Goal: Information Seeking & Learning: Learn about a topic

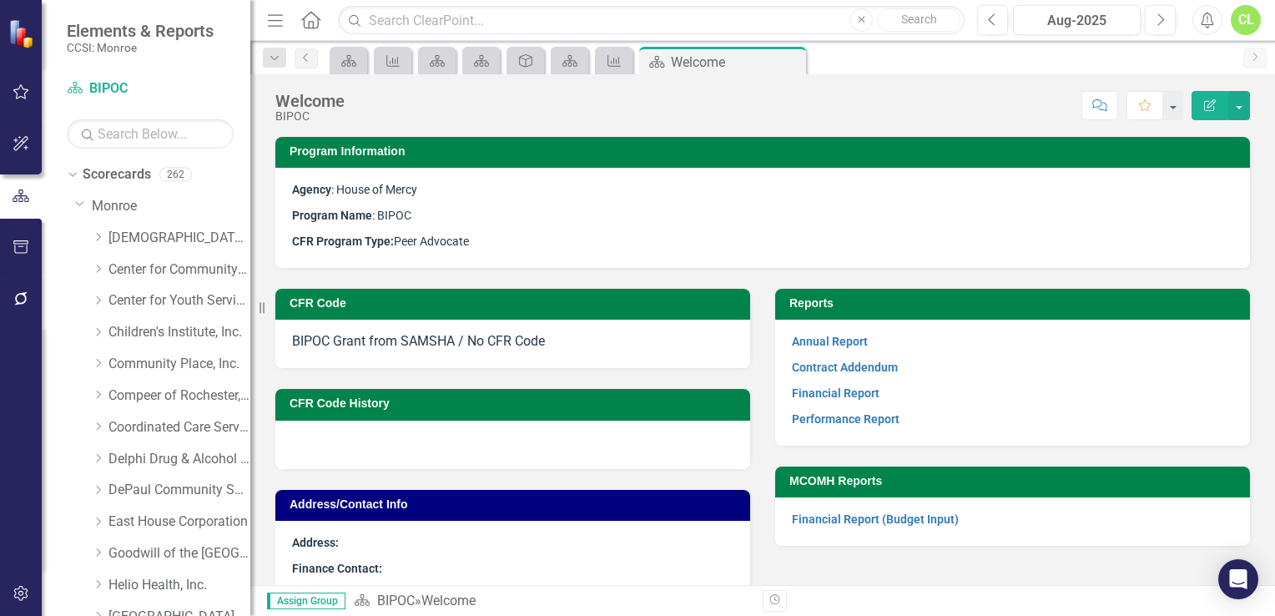
scroll to position [285, 0]
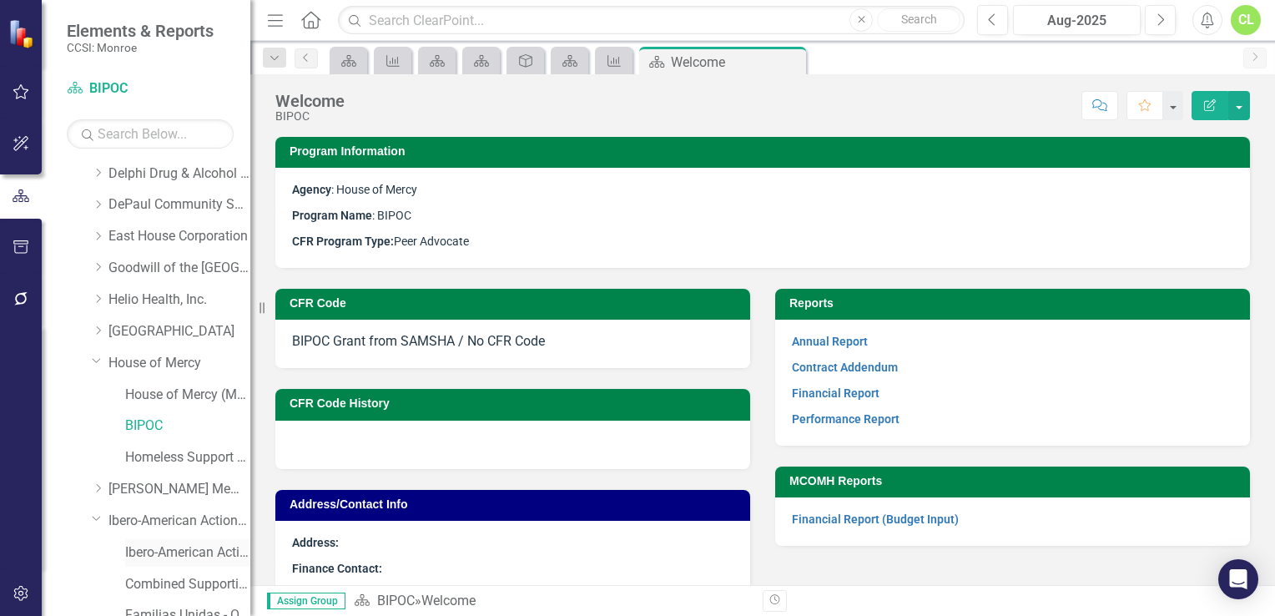
click at [207, 549] on link "Ibero-American Action League, Inc. (MCOMH Internal)" at bounding box center [187, 552] width 125 height 19
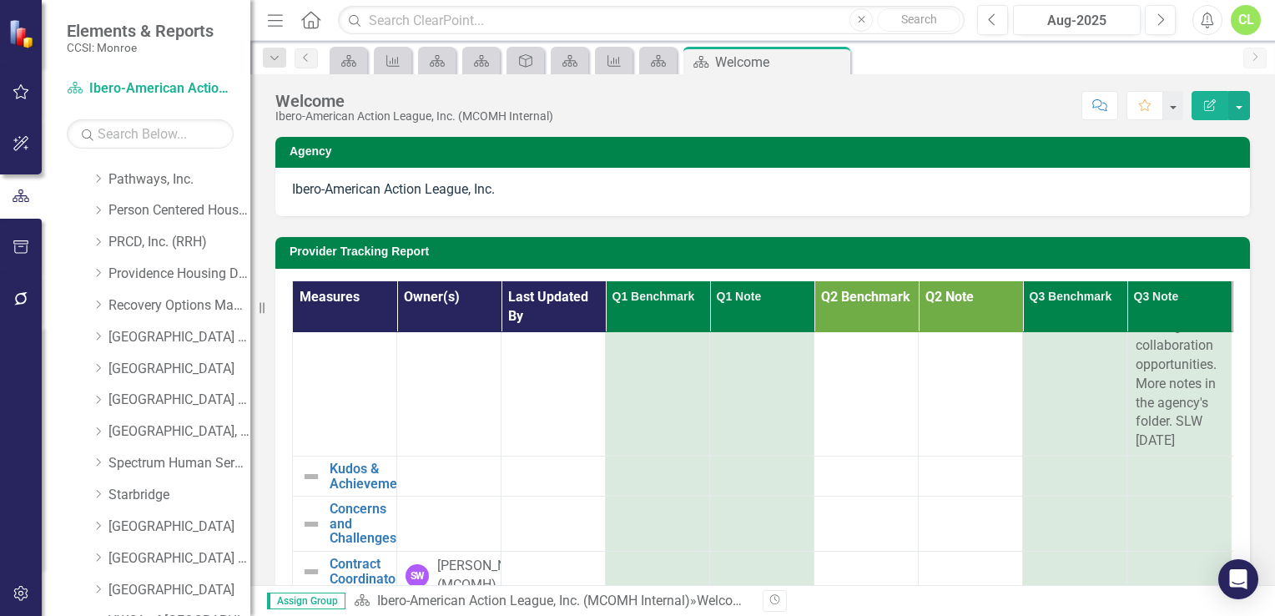
scroll to position [1104, 0]
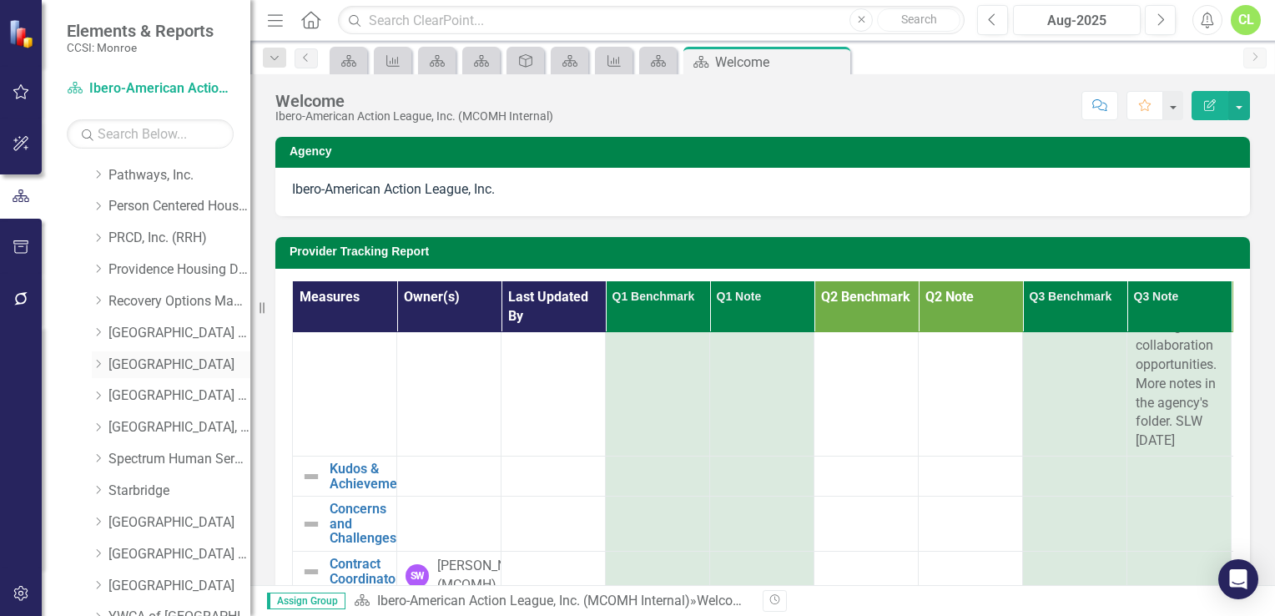
click at [100, 360] on icon "Dropdown" at bounding box center [98, 364] width 13 height 10
click at [177, 455] on link "Primary CD Prevention" at bounding box center [187, 459] width 125 height 19
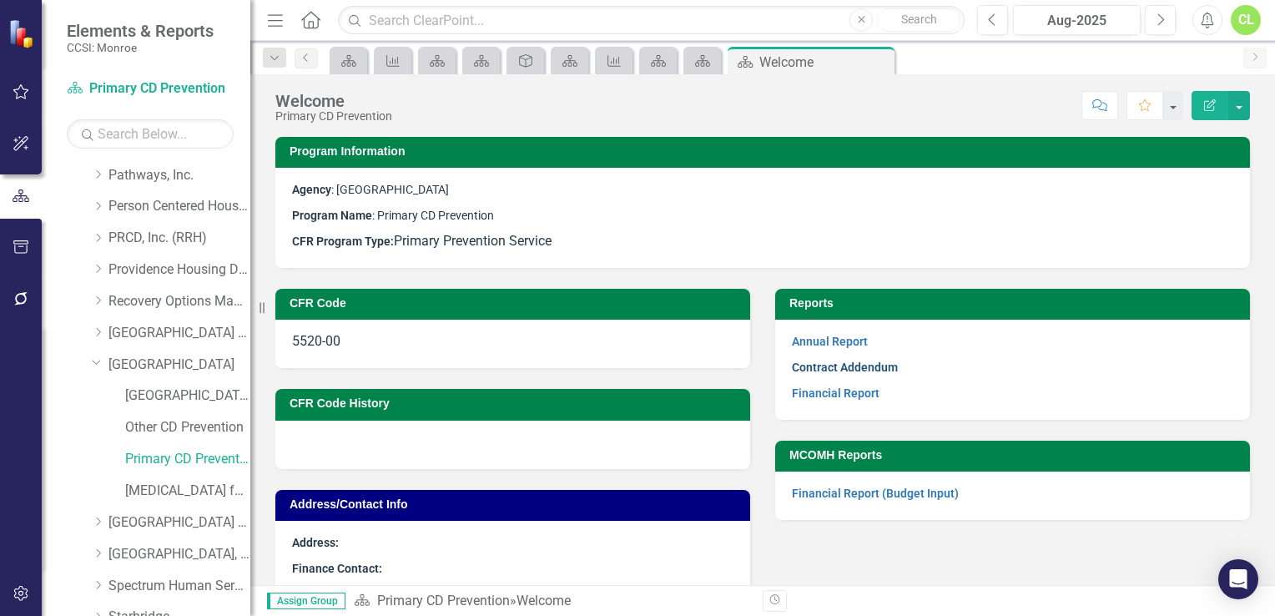
click at [820, 365] on link "Contract Addendum" at bounding box center [845, 366] width 106 height 13
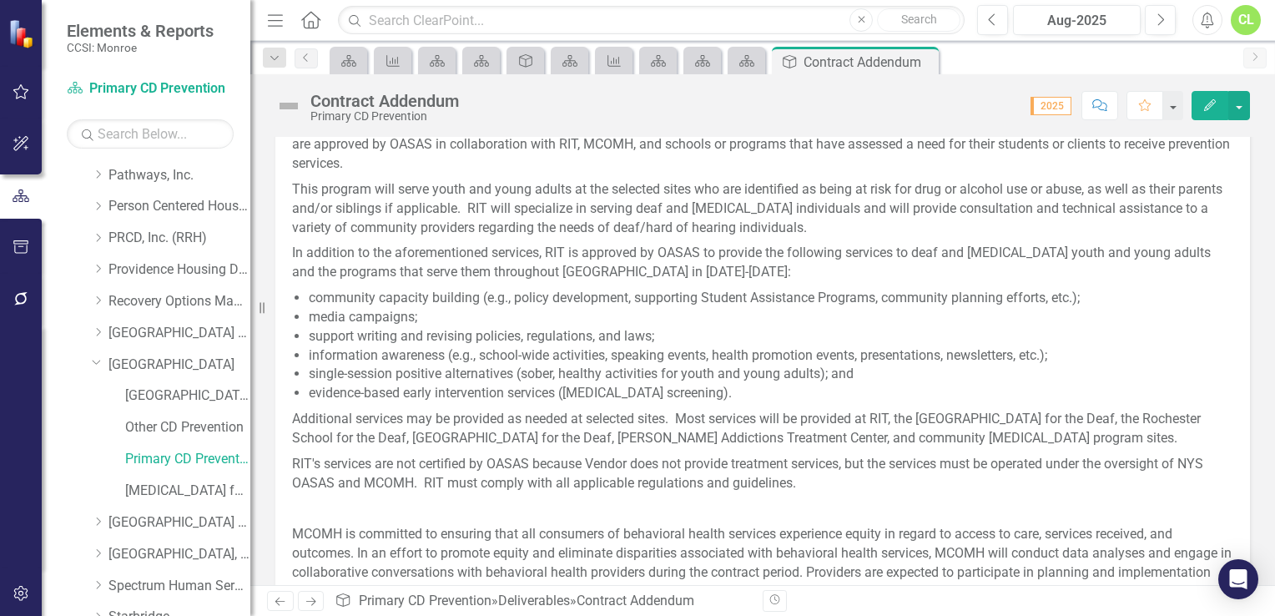
scroll to position [774, 0]
click at [512, 198] on p "This program will serve youth and young adults at the selected sites who are id…" at bounding box center [762, 205] width 941 height 64
click at [508, 204] on p "This program will serve youth and young adults at the selected sites who are id…" at bounding box center [762, 205] width 941 height 64
click at [530, 224] on p "This program will serve youth and young adults at the selected sites who are id…" at bounding box center [762, 205] width 941 height 64
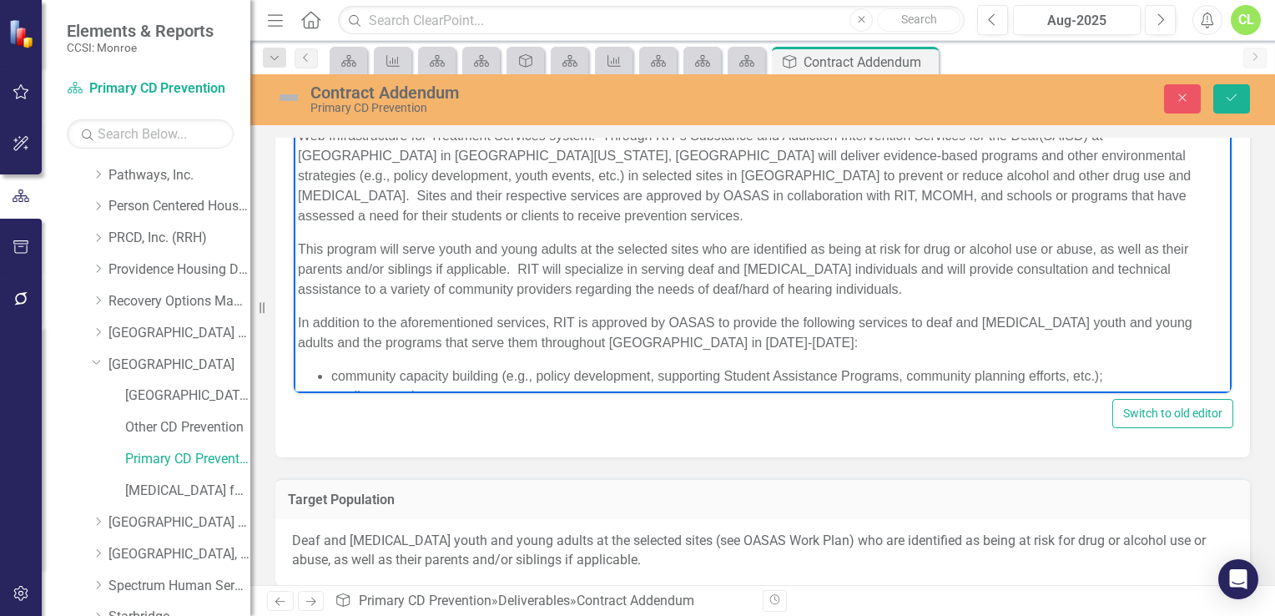
scroll to position [526, 0]
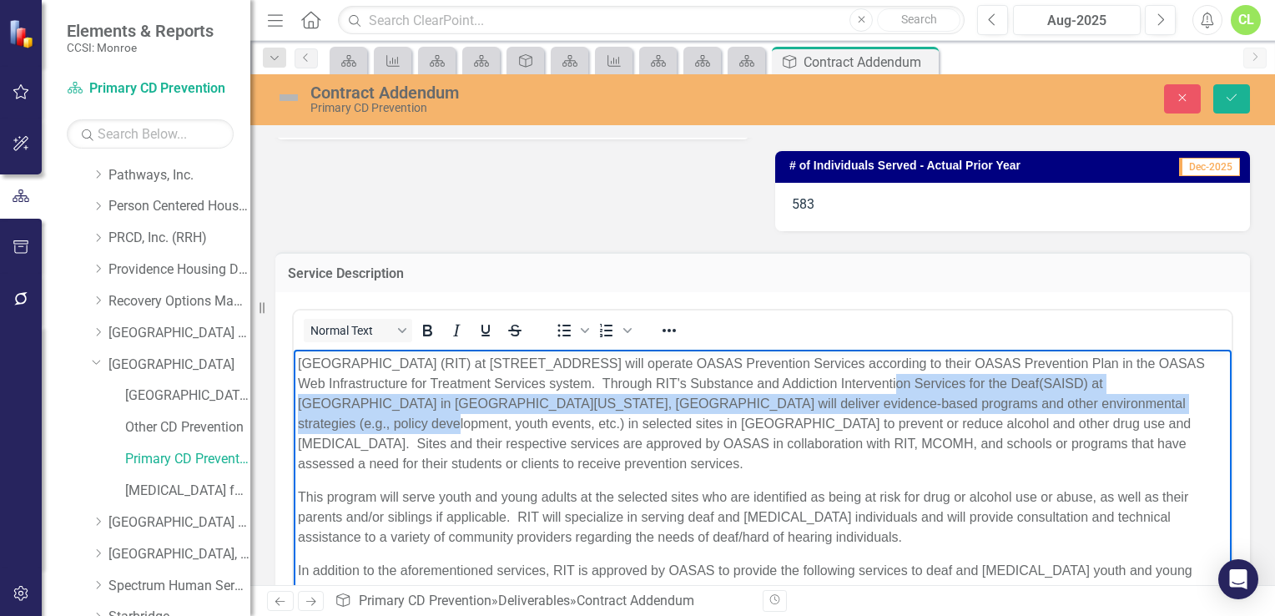
drag, startPoint x: 866, startPoint y: 385, endPoint x: 1169, endPoint y: 398, distance: 303.9
click at [1169, 398] on p "Rochester Institute of Technology (RIT) at 52 Lomb Memorial Drive, Rochester, N…" at bounding box center [762, 414] width 929 height 120
copy p "Through RIT's Substance and Addiction Intervention Services for the Deaf(SAISD)…"
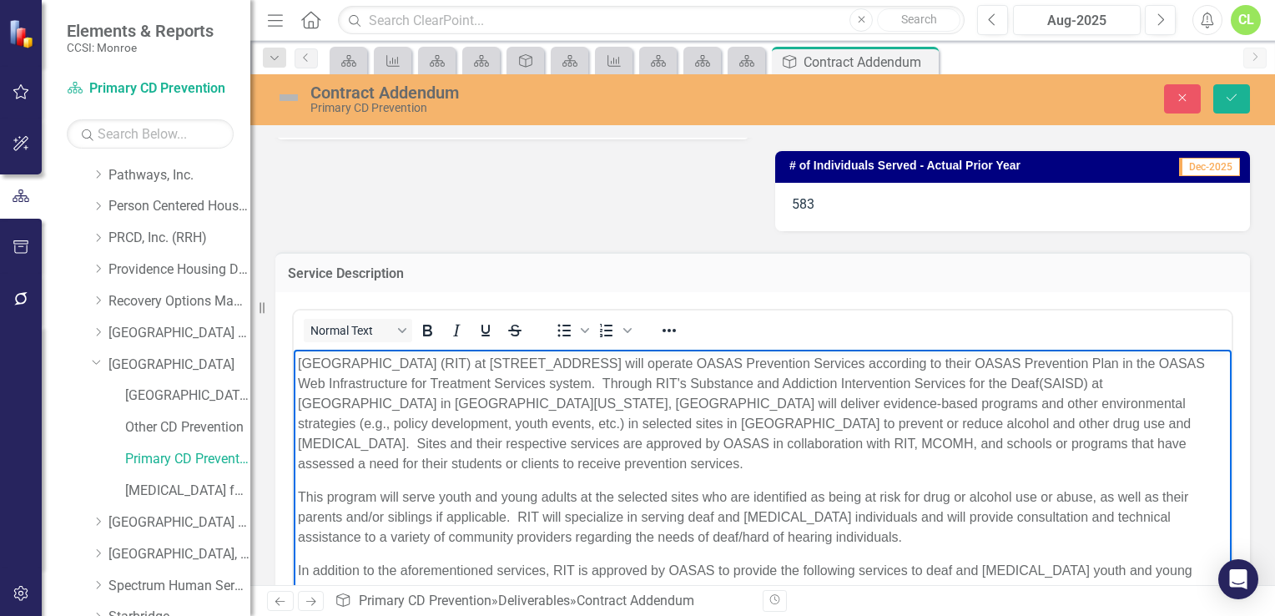
click at [882, 530] on p "This program will serve youth and young adults at the selected sites who are id…" at bounding box center [762, 517] width 929 height 60
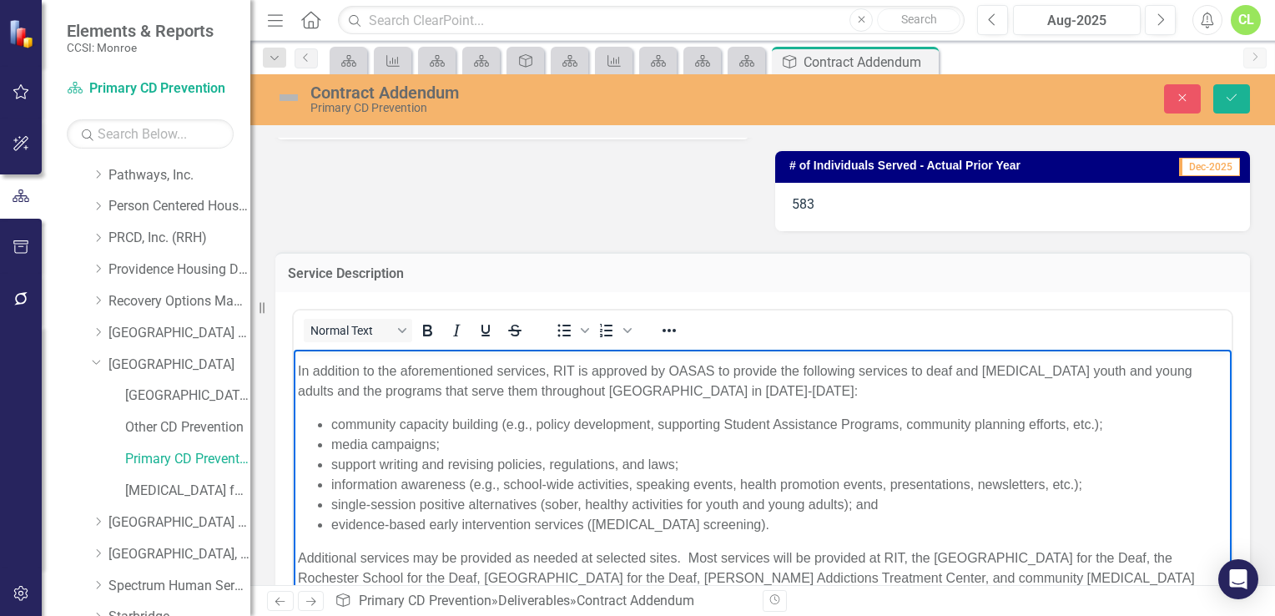
scroll to position [202, 0]
drag, startPoint x: 332, startPoint y: 415, endPoint x: 817, endPoint y: 526, distance: 497.3
click at [817, 526] on ul "community capacity building (e.g., policy development, supporting Student Assis…" at bounding box center [762, 472] width 929 height 120
copy ul "community capacity building (e.g., policy development, supporting Student Assis…"
click at [815, 456] on li "support writing and revising policies, regulations, and laws;" at bounding box center [779, 462] width 896 height 20
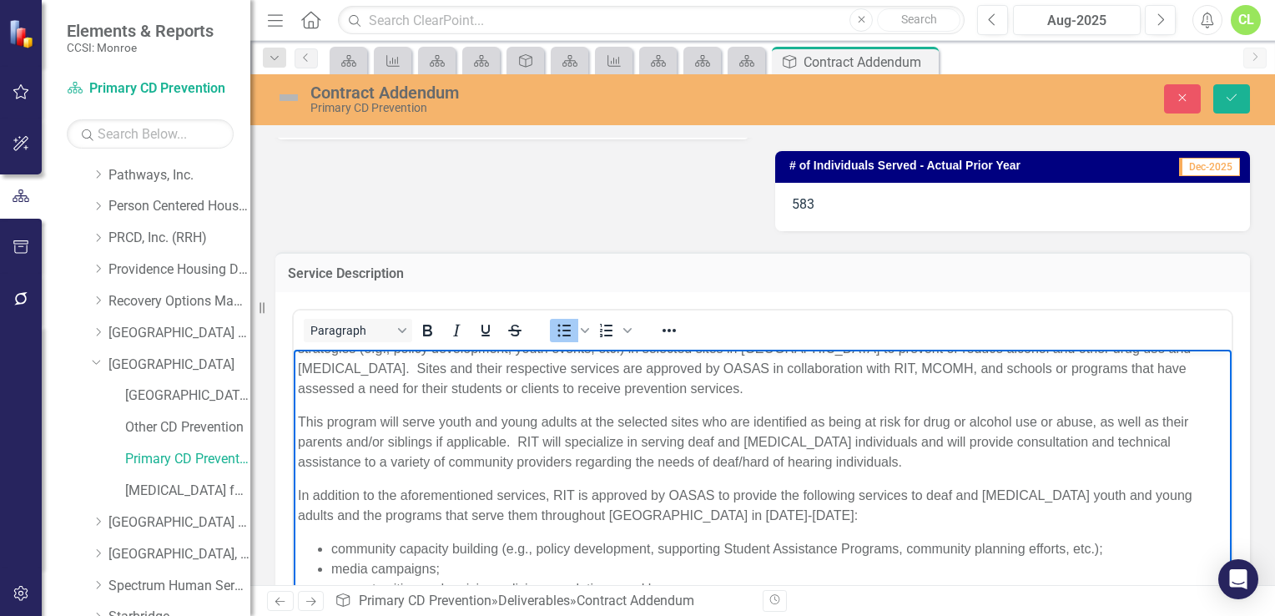
scroll to position [71, 0]
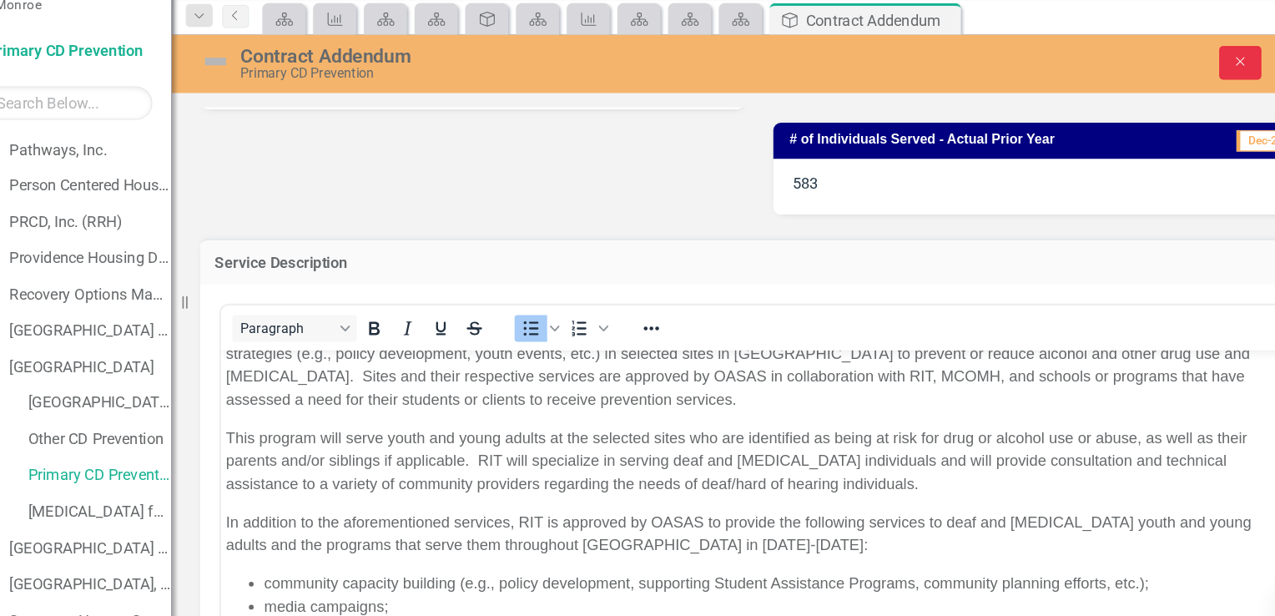
click at [1184, 93] on icon "Close" at bounding box center [1181, 98] width 15 height 12
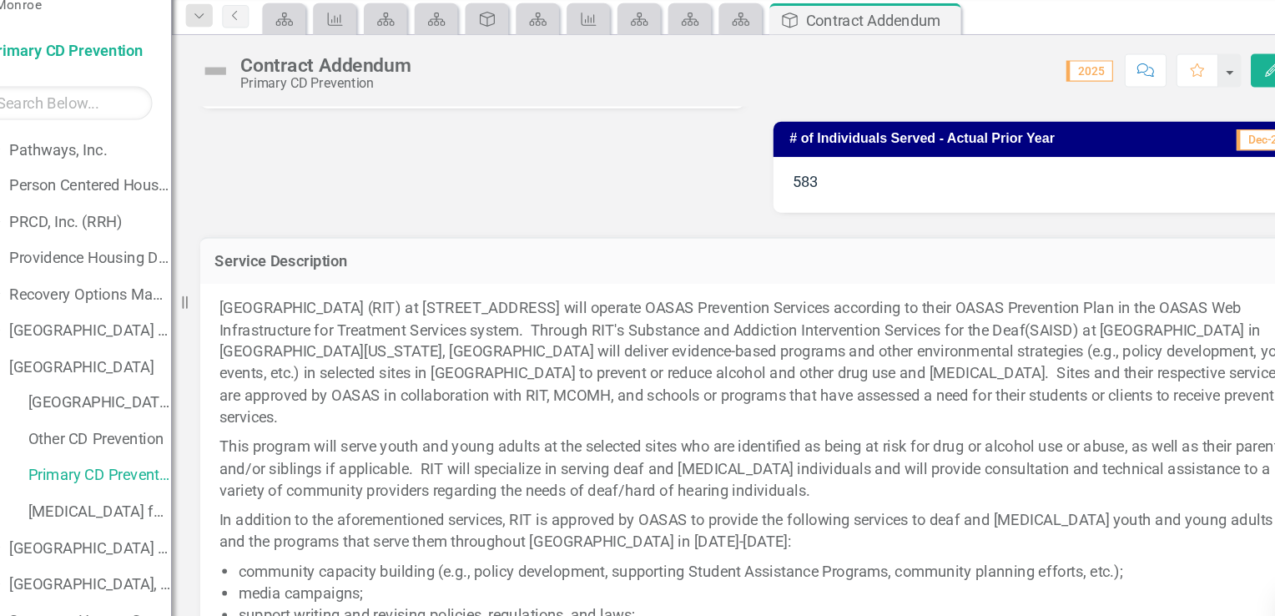
click at [800, 504] on p "In addition to the aforementioned services, RIT is approved by OASAS to provide…" at bounding box center [762, 507] width 941 height 45
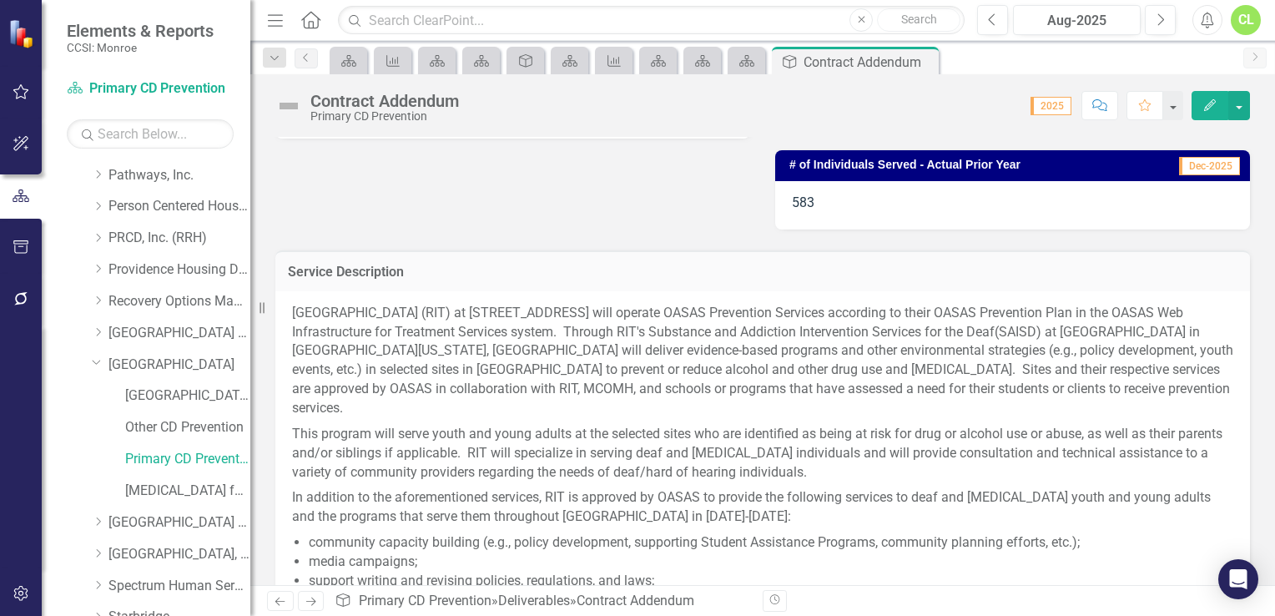
click at [1086, 250] on div "Service Description" at bounding box center [762, 270] width 974 height 41
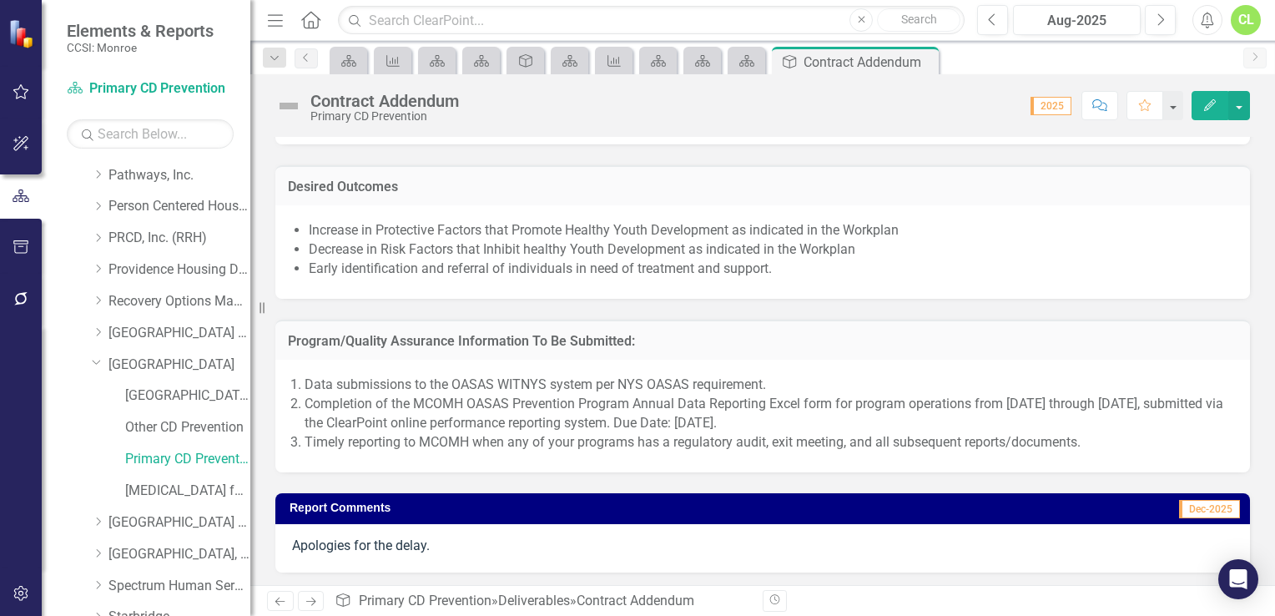
scroll to position [1255, 0]
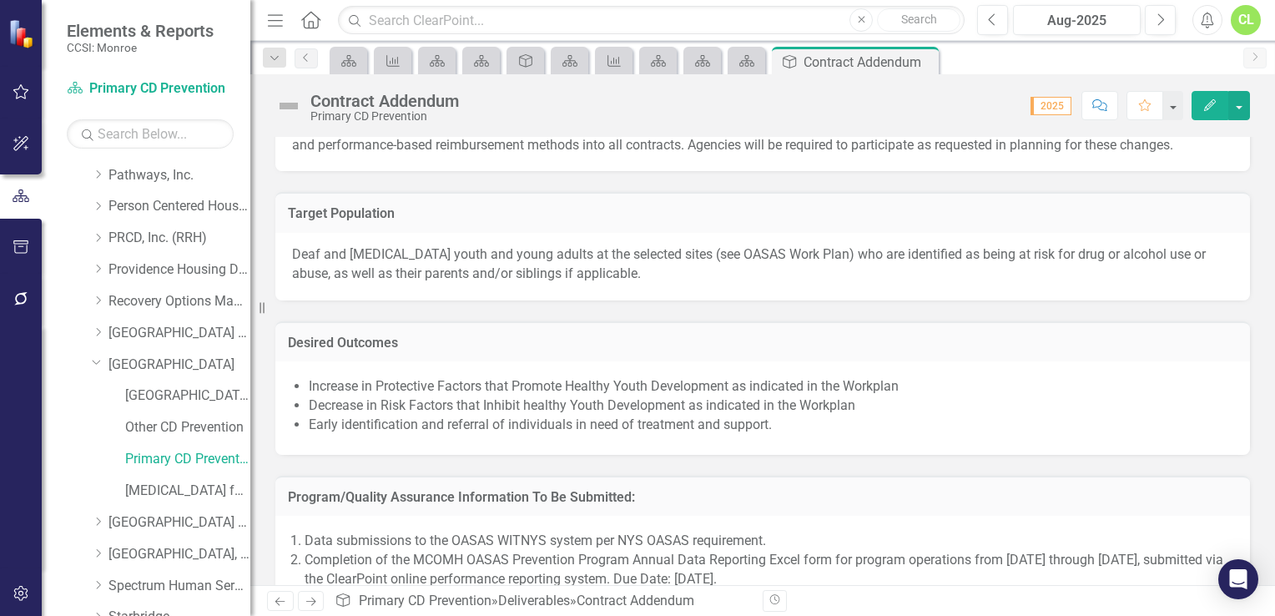
click at [310, 396] on li "Increase in Protective Factors that Promote Healthy Youth Development as indica…" at bounding box center [771, 386] width 924 height 19
click at [306, 420] on span "Increase in Protective Factors that Promote Healthy Youth Development as indica…" at bounding box center [762, 407] width 941 height 61
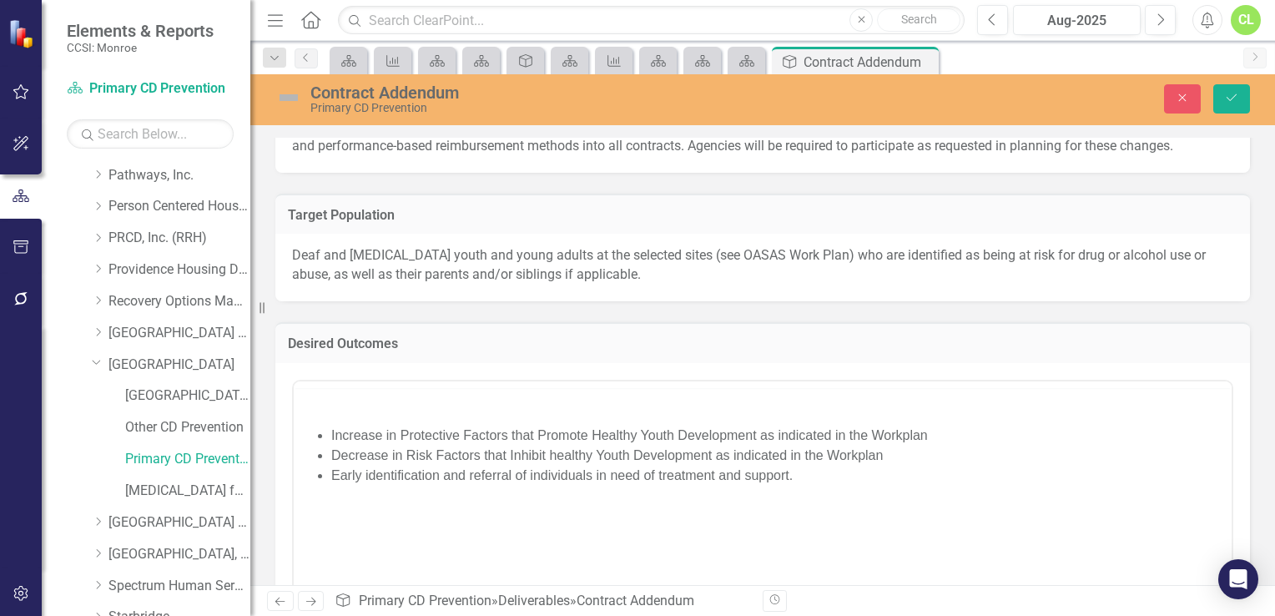
scroll to position [0, 0]
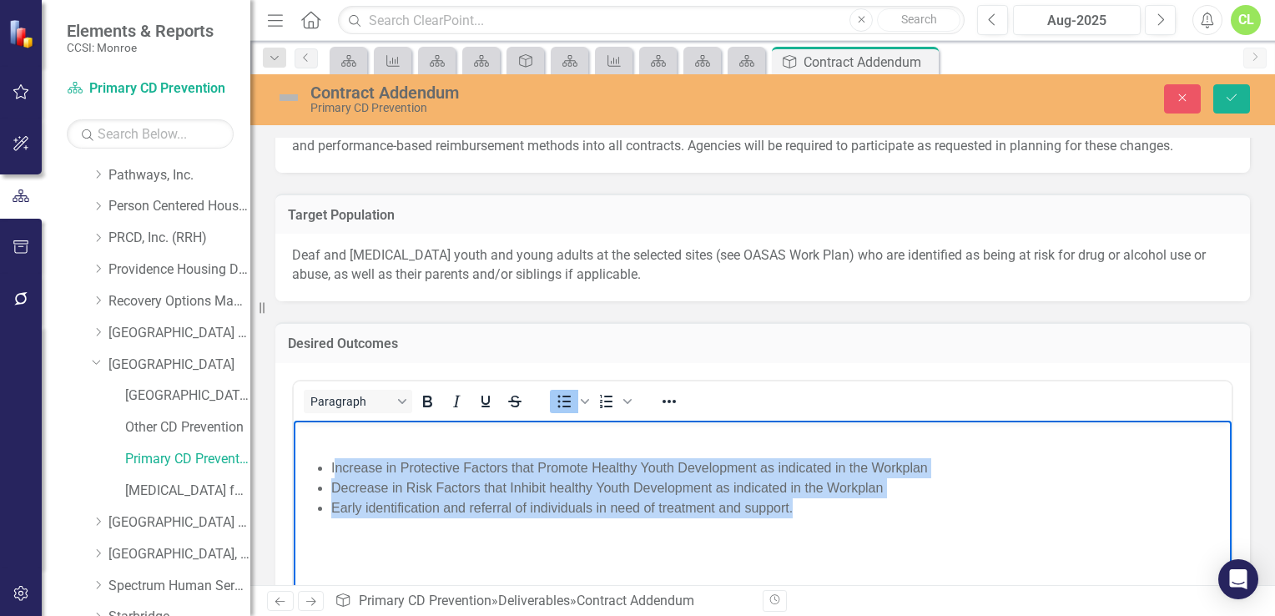
drag, startPoint x: 333, startPoint y: 467, endPoint x: 816, endPoint y: 511, distance: 485.0
click at [816, 511] on ul "Increase in Protective Factors that Promote Healthy Youth Development as indica…" at bounding box center [762, 487] width 929 height 60
copy ul "ncrease in Protective Factors that Promote Healthy Youth Development as indicat…"
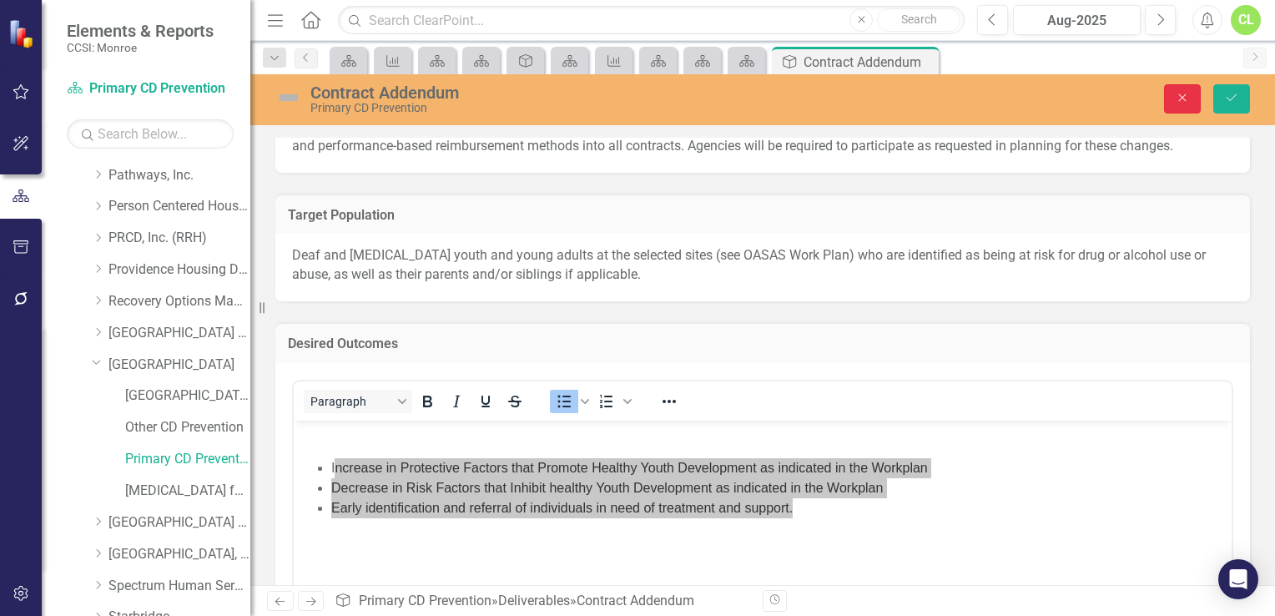
click at [1179, 99] on icon "Close" at bounding box center [1181, 98] width 15 height 12
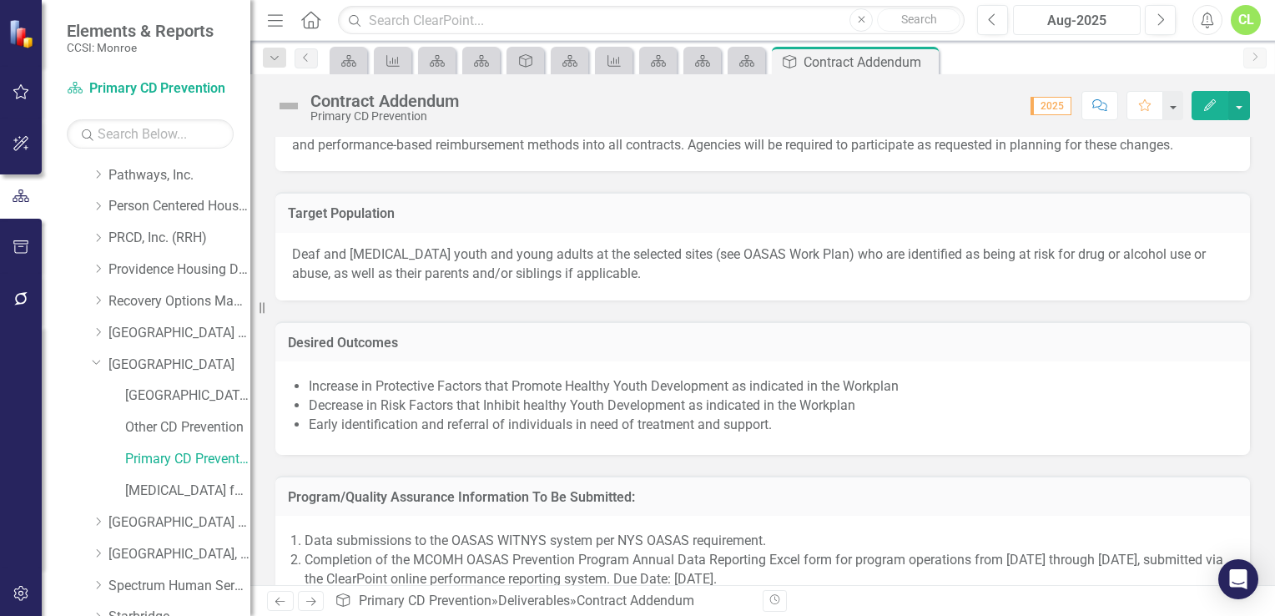
click at [1107, 22] on div "Aug-2025" at bounding box center [1076, 21] width 116 height 20
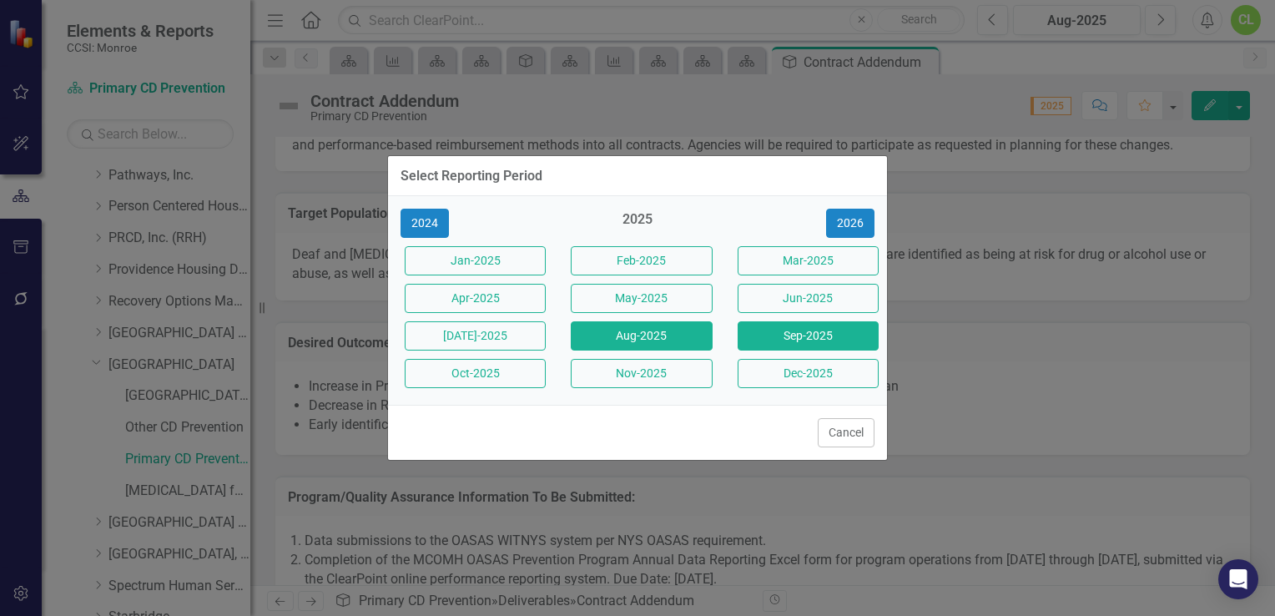
click at [815, 336] on button "Sep-2025" at bounding box center [807, 335] width 141 height 29
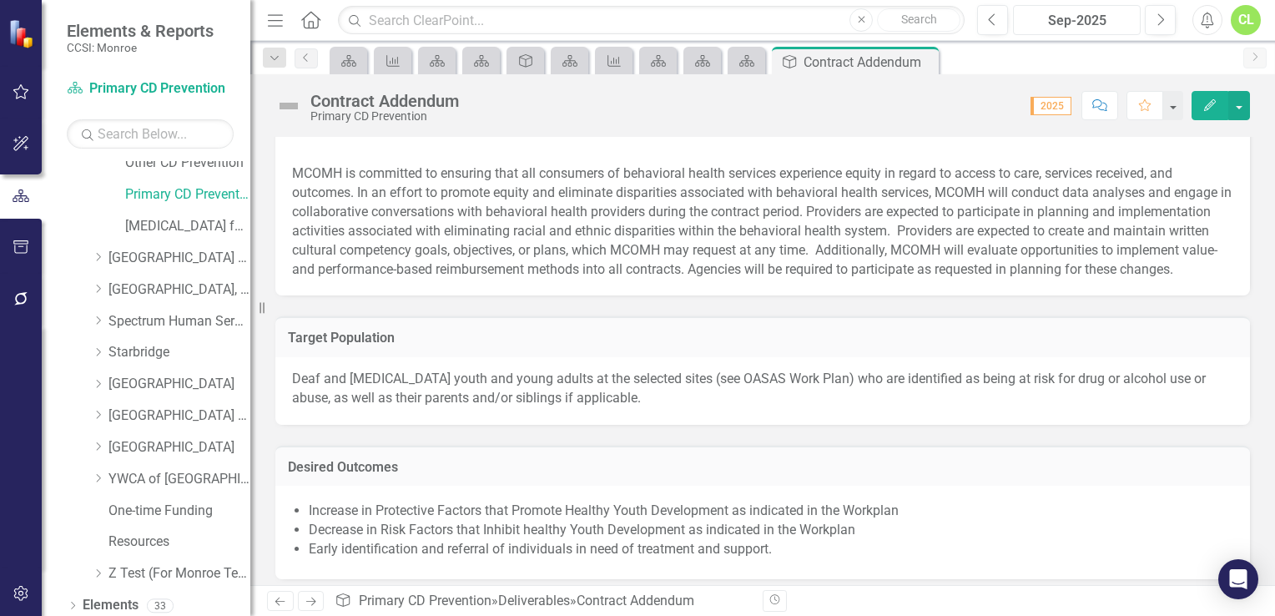
scroll to position [1407, 0]
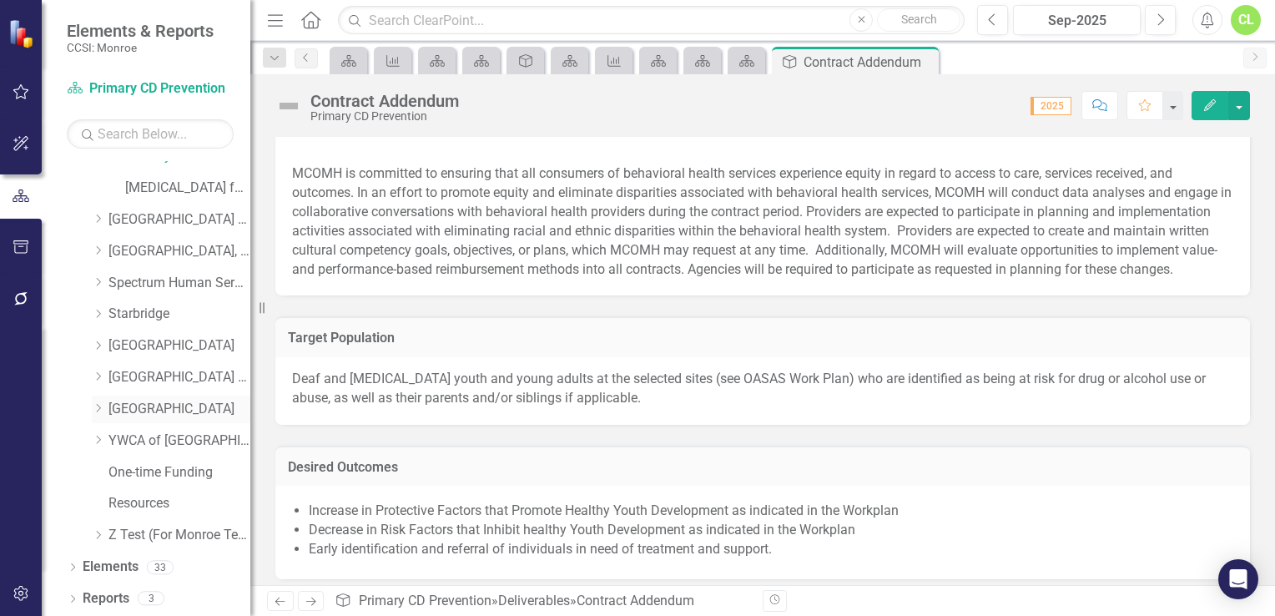
click at [97, 407] on icon "Dropdown" at bounding box center [98, 408] width 13 height 10
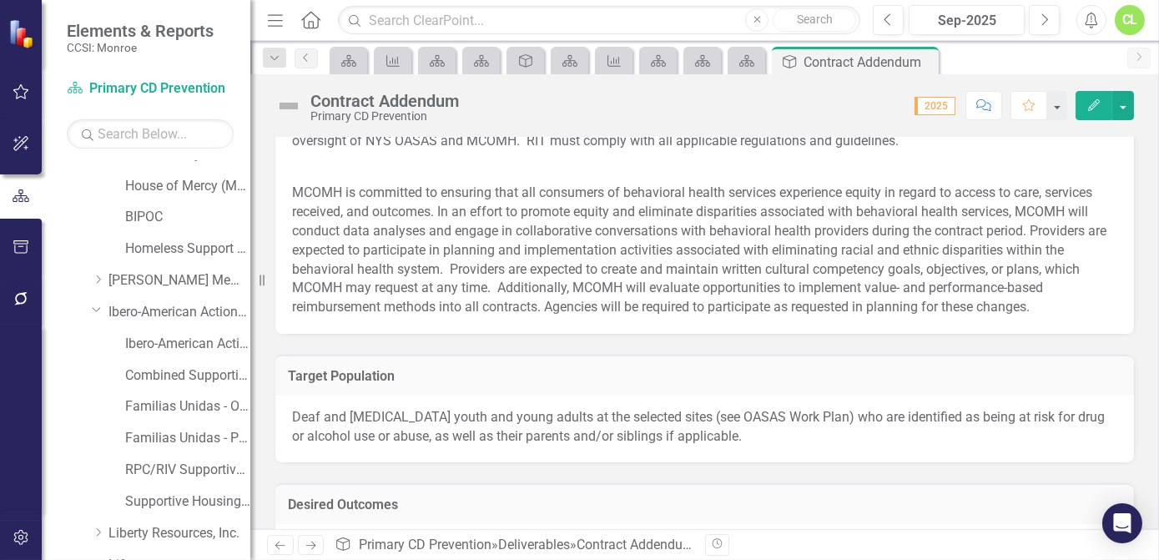
scroll to position [476, 0]
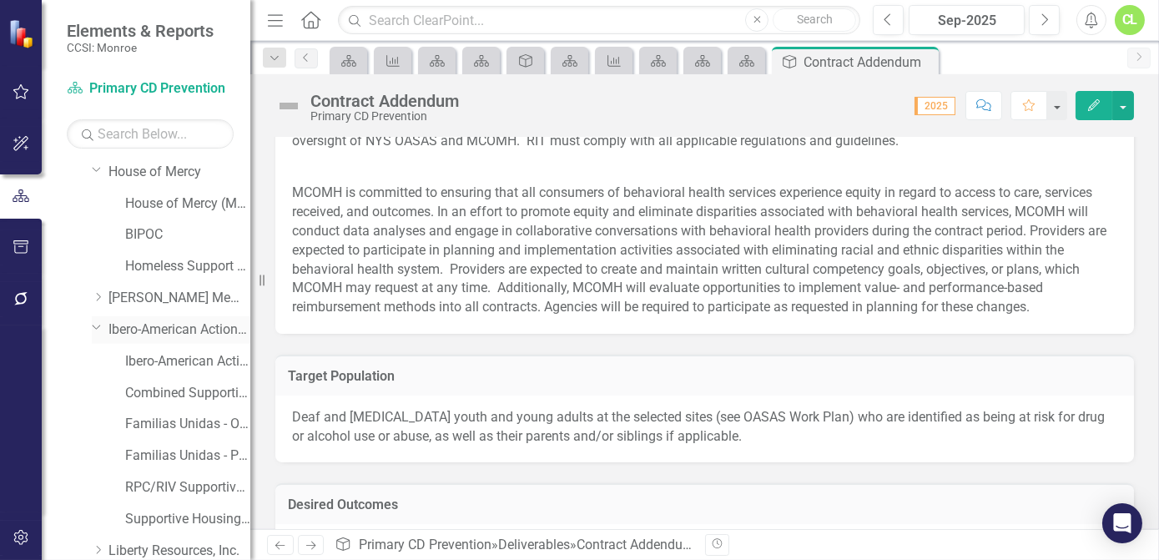
click at [95, 326] on icon "Dropdown" at bounding box center [97, 326] width 10 height 13
click at [100, 167] on icon "Dropdown" at bounding box center [97, 169] width 10 height 13
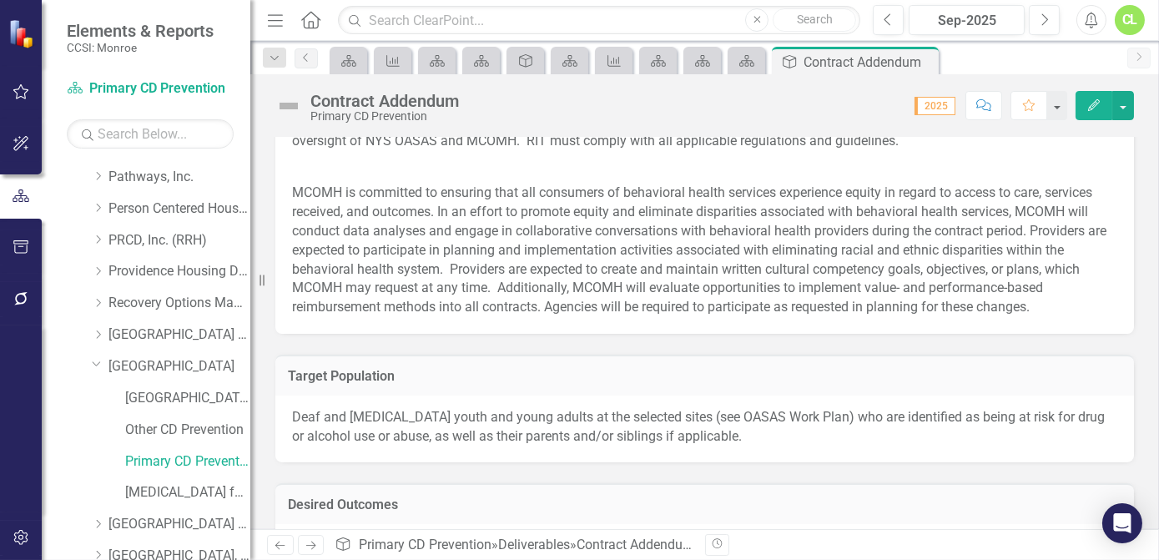
scroll to position [821, 0]
click at [98, 361] on icon "Dropdown" at bounding box center [97, 360] width 10 height 13
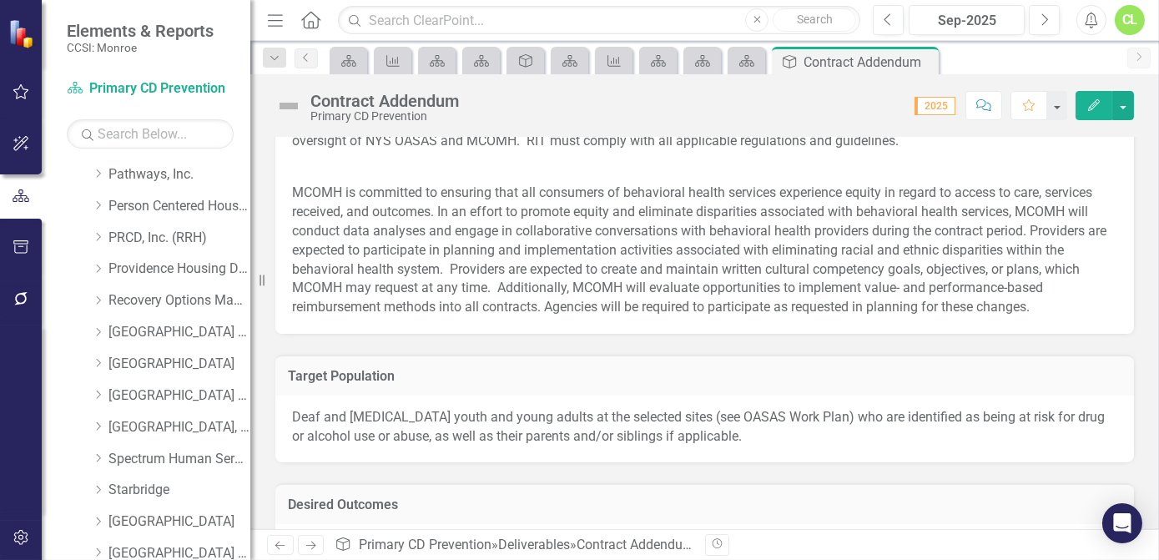
click at [307, 20] on icon "Home" at bounding box center [310, 20] width 22 height 18
click at [617, 54] on icon "Measure" at bounding box center [614, 60] width 17 height 13
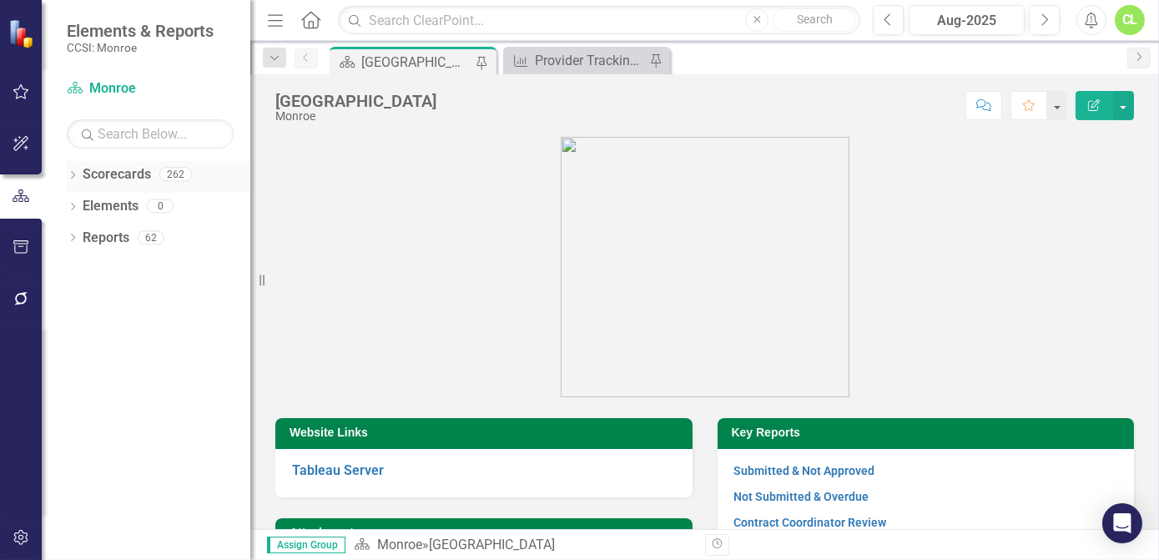
click at [78, 178] on div "Dropdown Scorecards 262" at bounding box center [159, 177] width 184 height 32
click at [73, 168] on div "Dropdown Scorecards 262" at bounding box center [159, 177] width 184 height 32
click at [70, 179] on icon "Dropdown" at bounding box center [73, 176] width 12 height 9
click at [79, 208] on icon "Dropdown" at bounding box center [81, 205] width 13 height 10
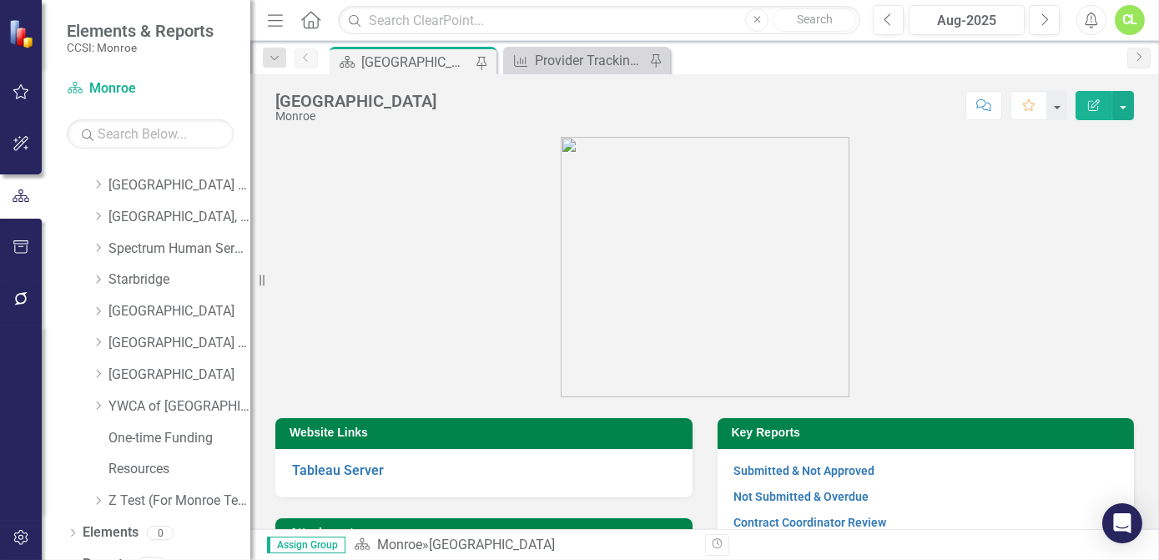
scroll to position [1035, 0]
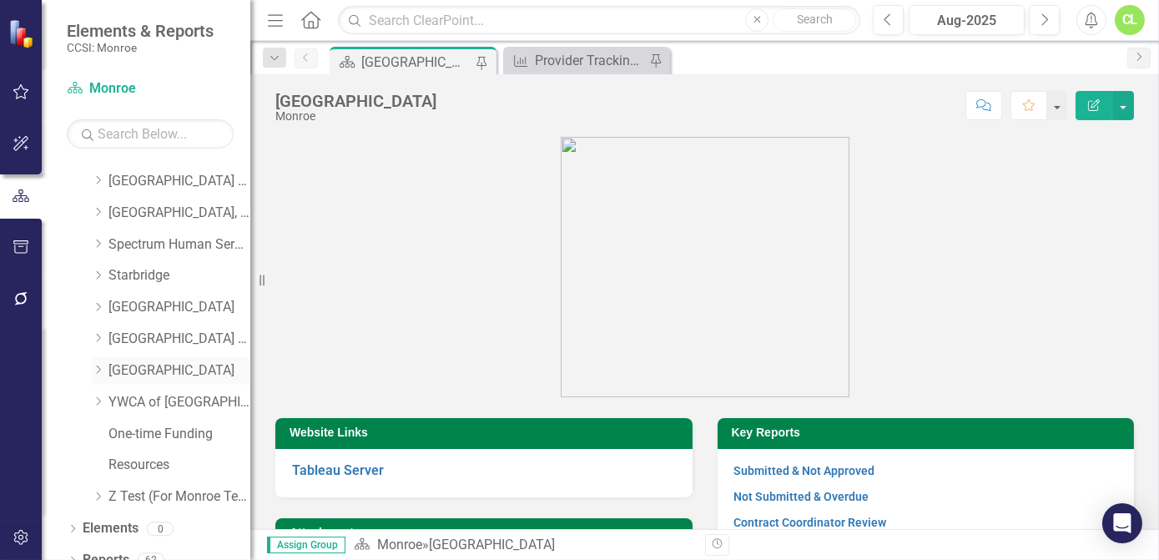
click at [101, 370] on icon "Dropdown" at bounding box center [98, 370] width 13 height 10
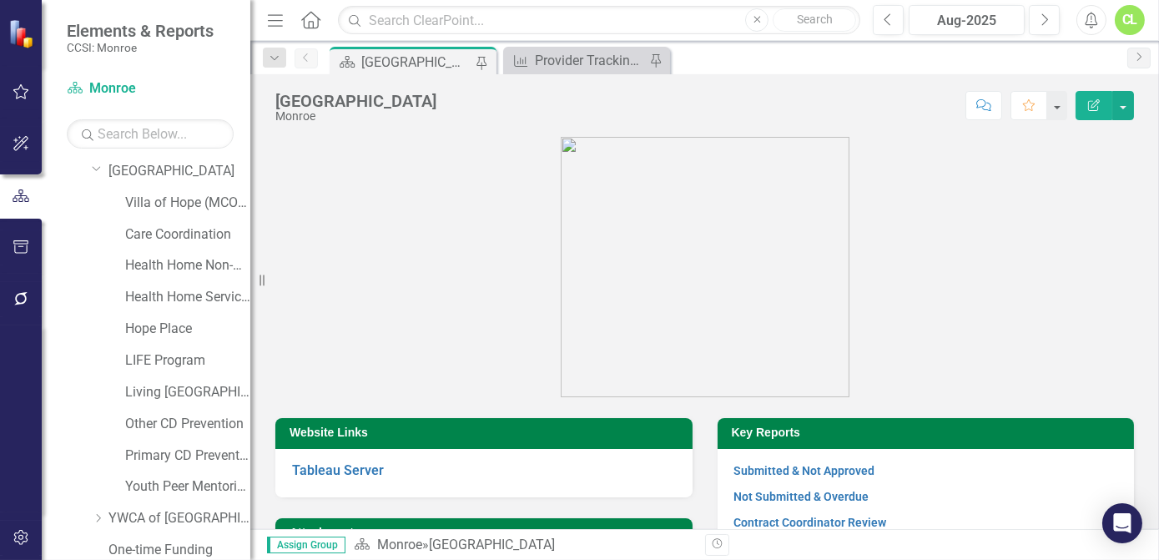
scroll to position [1239, 0]
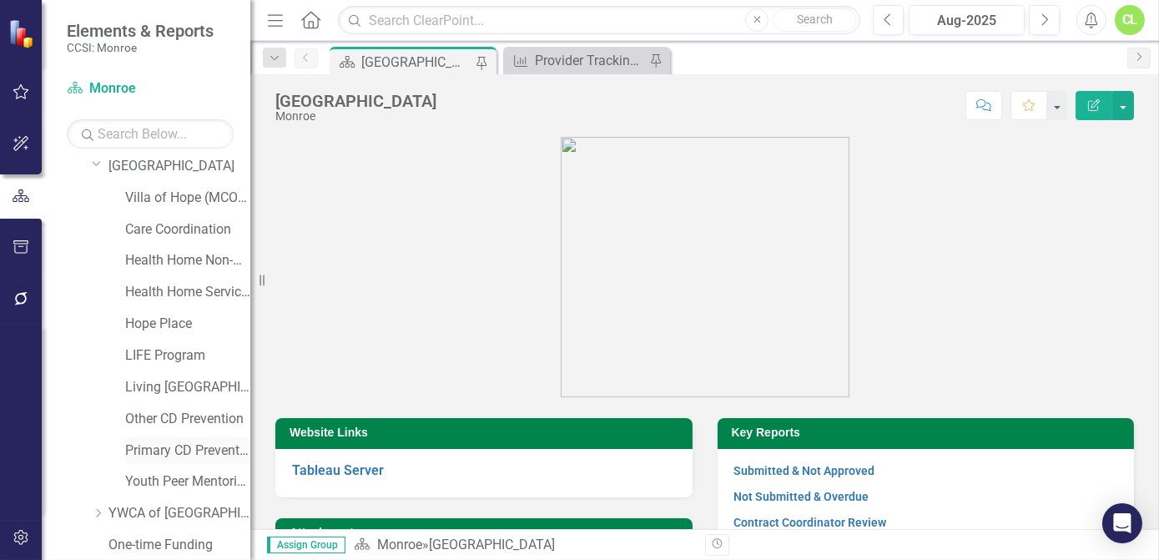
click at [197, 449] on link "Primary CD Prevention" at bounding box center [187, 450] width 125 height 19
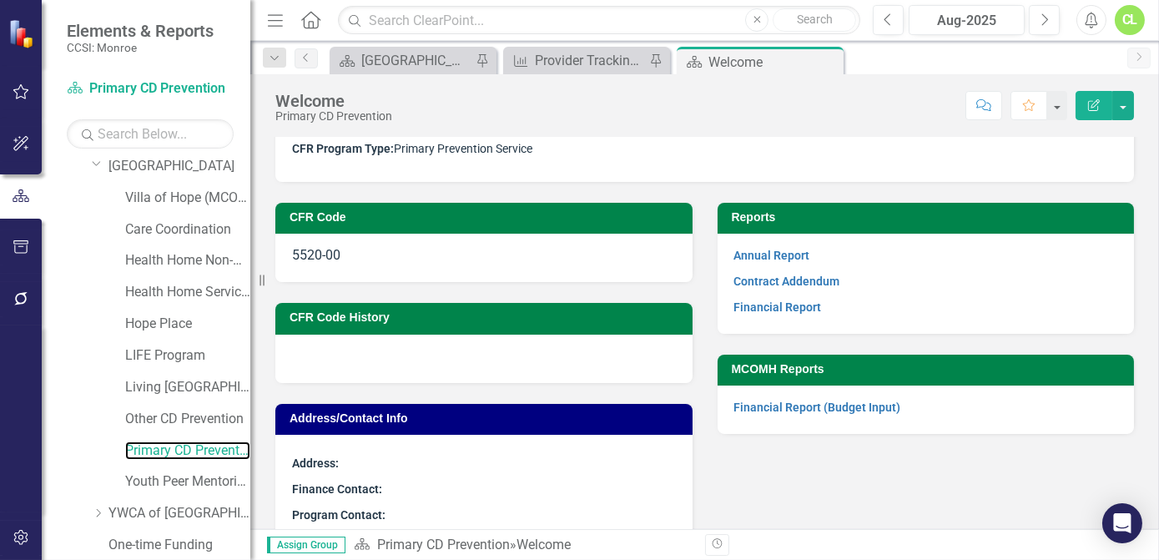
scroll to position [93, 0]
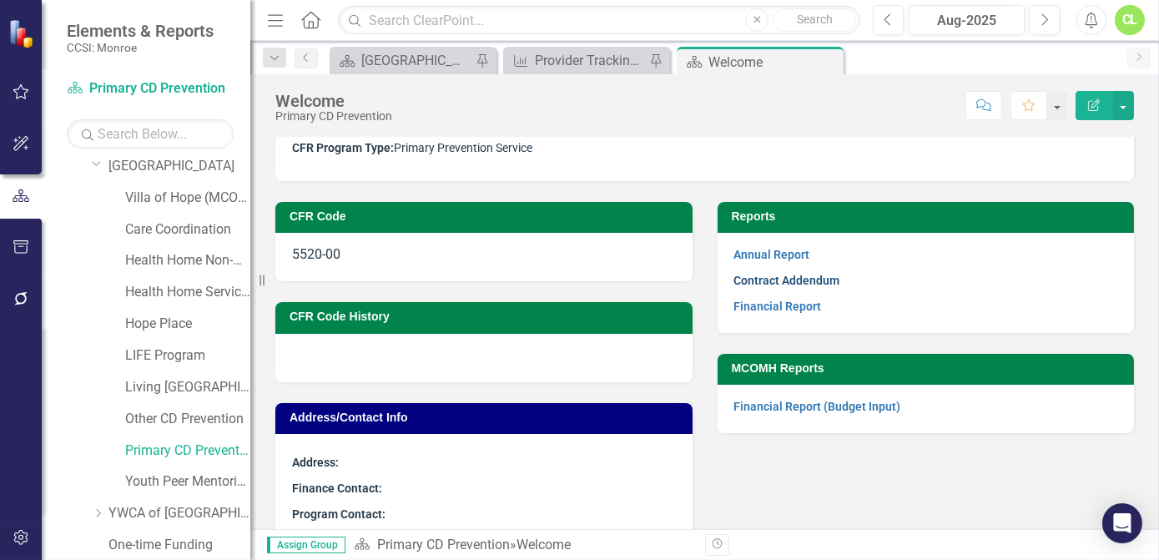
click at [774, 281] on link "Contract Addendum" at bounding box center [787, 280] width 106 height 13
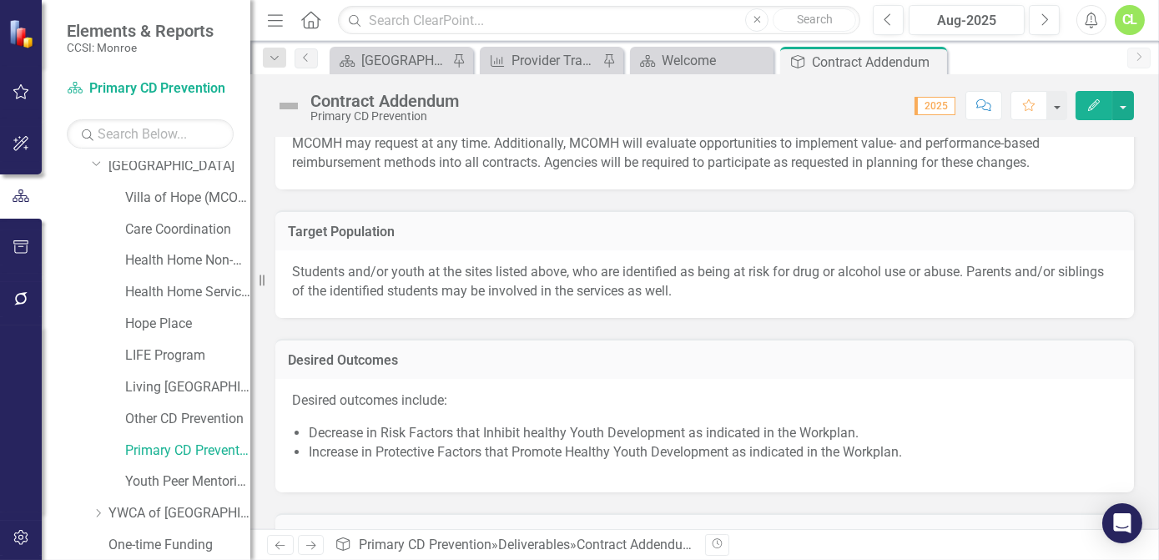
scroll to position [1221, 0]
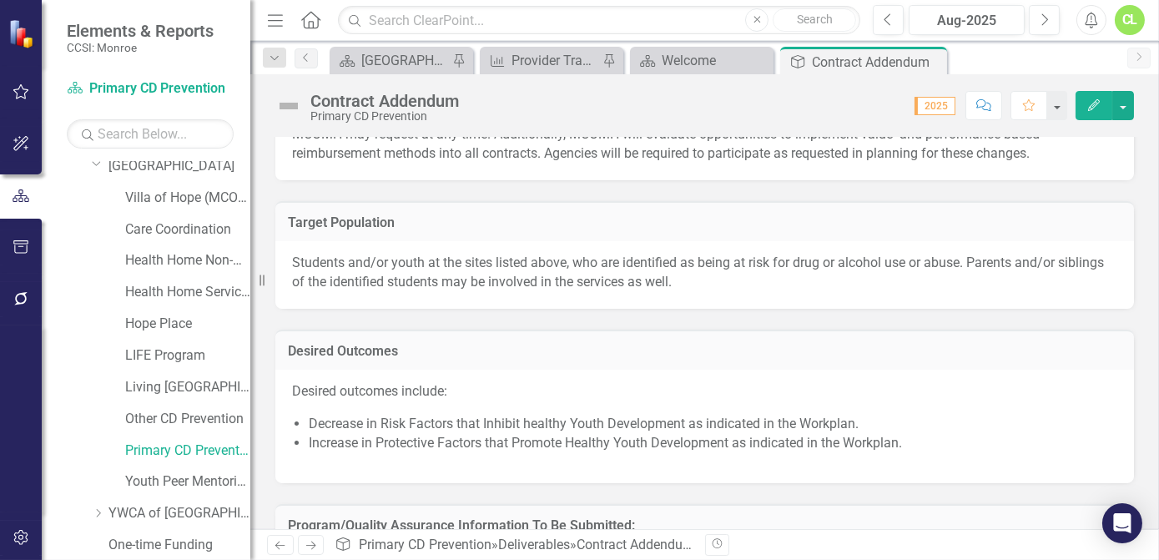
click at [301, 254] on span "Students and/or youth at the sites listed above, who are identified as being at…" at bounding box center [698, 271] width 812 height 35
click at [314, 287] on div "Students and/or youth at the sites listed above, who are identified as being at…" at bounding box center [704, 275] width 858 height 68
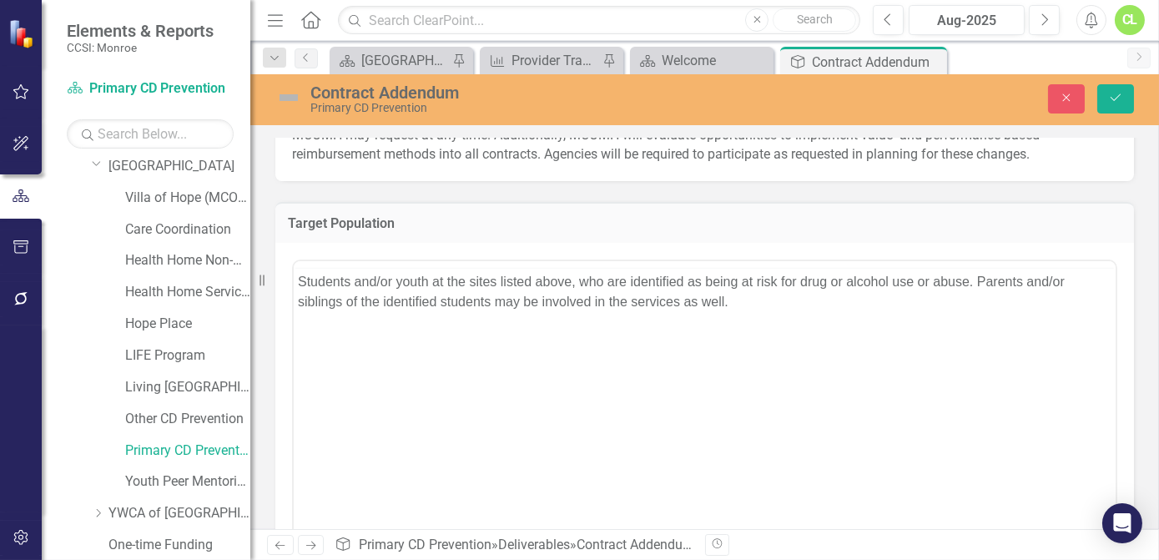
scroll to position [0, 0]
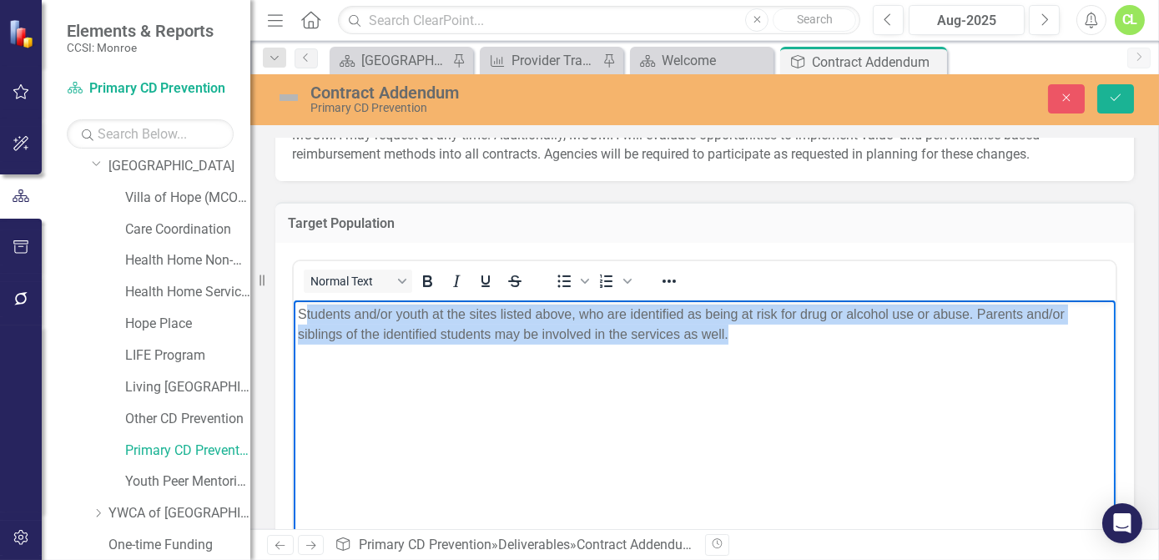
drag, startPoint x: 303, startPoint y: 315, endPoint x: 735, endPoint y: 369, distance: 435.4
click at [735, 369] on body "Students and/or youth at the sites listed above, who are identified as being at…" at bounding box center [704, 424] width 822 height 250
copy p "tudents and/or youth at the sites listed above, who are identified as being at …"
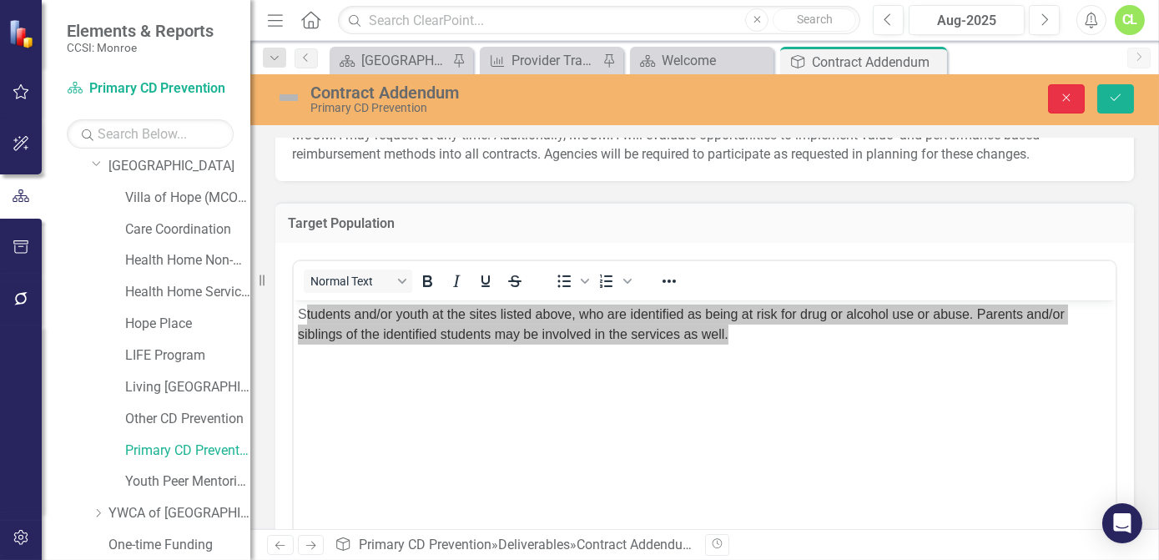
click at [1061, 105] on button "Close" at bounding box center [1066, 98] width 37 height 29
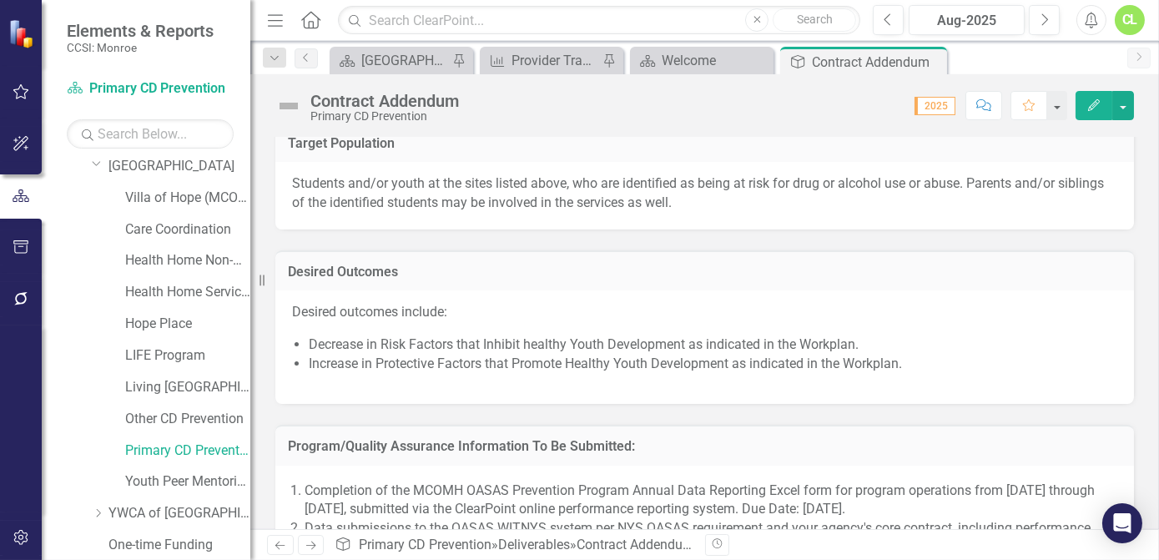
scroll to position [1295, 0]
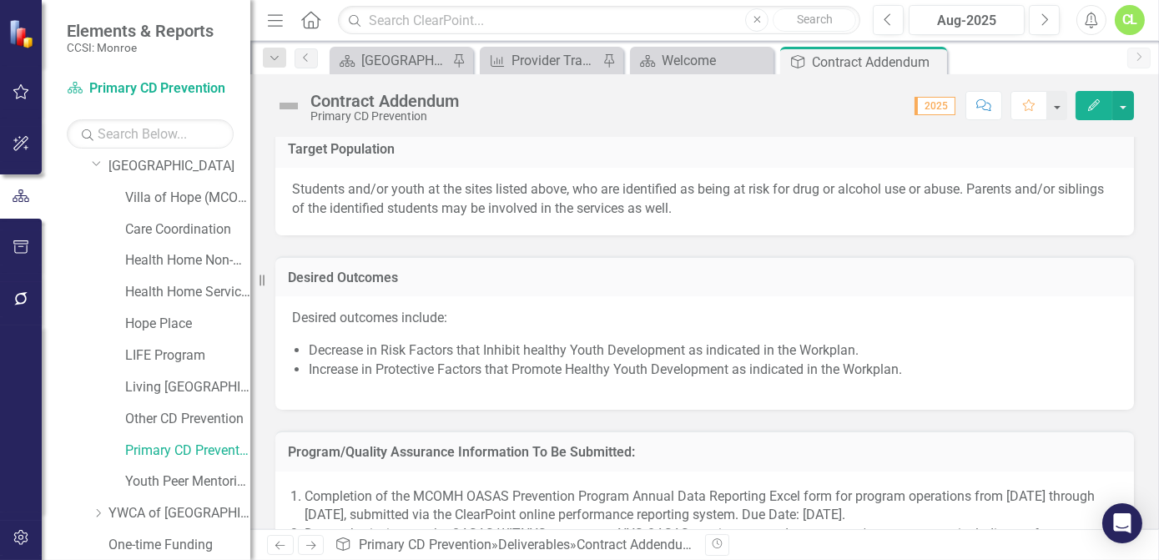
click at [309, 352] on li "Decrease in Risk Factors that Inhibit healthy Youth Development as indicated in…" at bounding box center [713, 350] width 808 height 19
click at [319, 352] on li "Decrease in Risk Factors that Inhibit healthy Youth Development as indicated in…" at bounding box center [713, 350] width 808 height 19
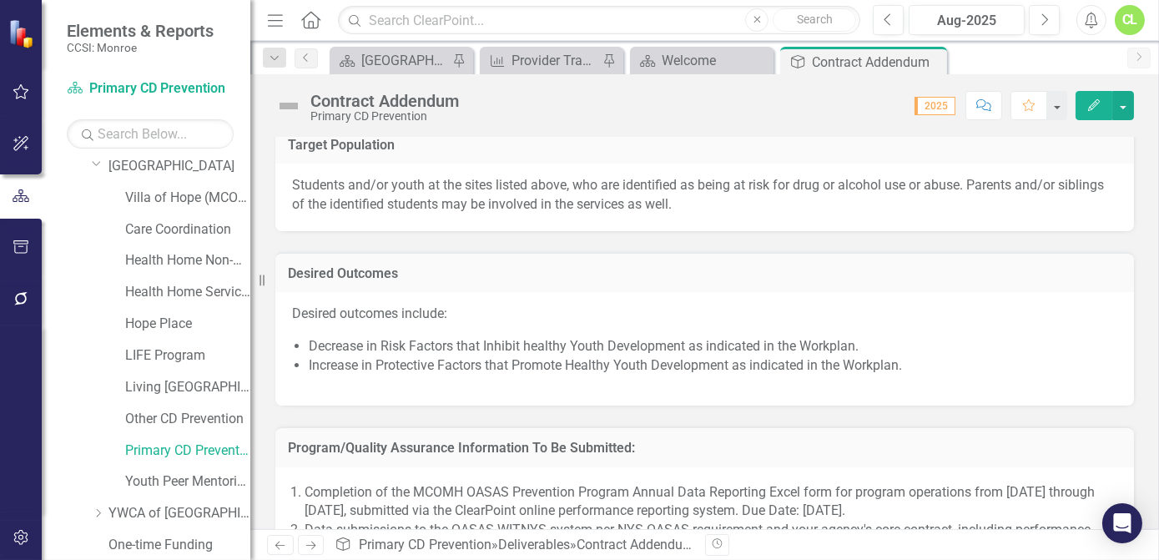
click at [307, 336] on span "Desired outcomes include: Decrease in Risk Factors that Inhibit healthy Youth D…" at bounding box center [704, 346] width 825 height 84
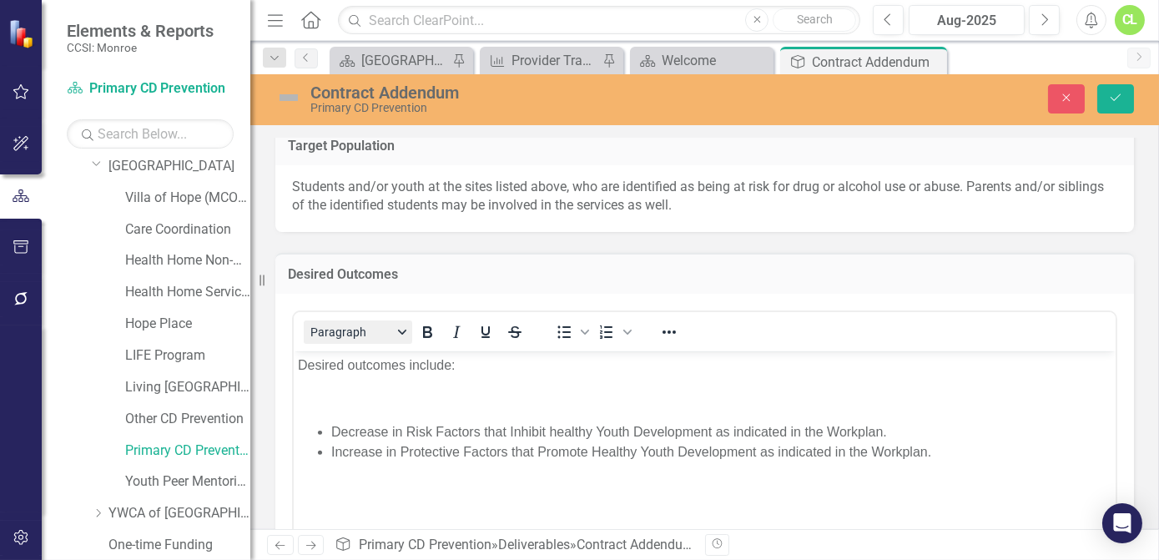
scroll to position [0, 0]
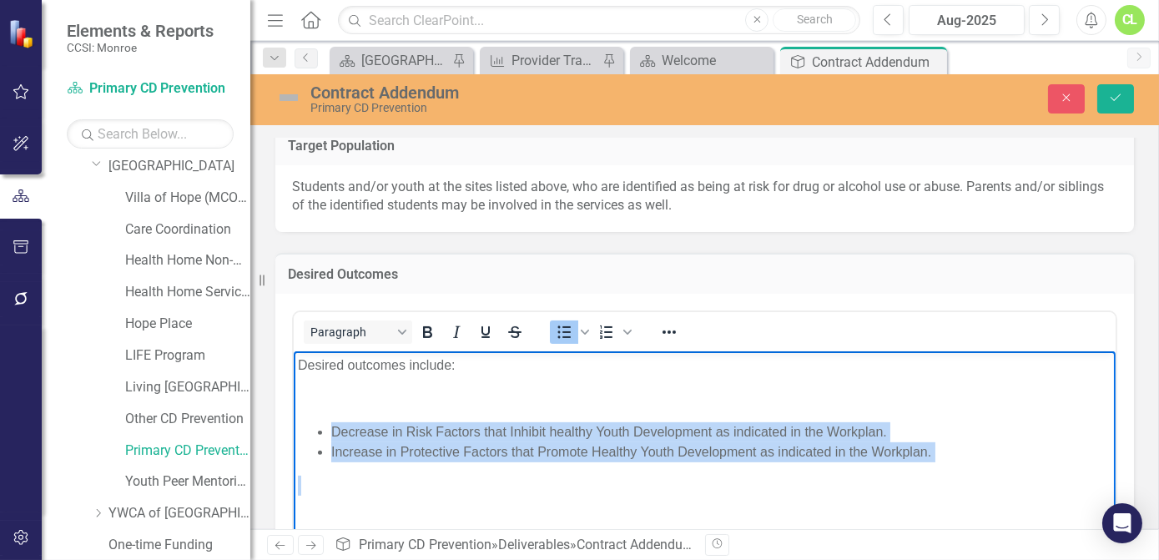
drag, startPoint x: 329, startPoint y: 435, endPoint x: 429, endPoint y: 465, distance: 103.7
click at [429, 465] on body "Desired outcomes include: Decrease in Risk Factors that Inhibit healthy Youth D…" at bounding box center [704, 475] width 822 height 250
copy ul "Decrease in Risk Factors that Inhibit healthy Youth Development as indicated in…"
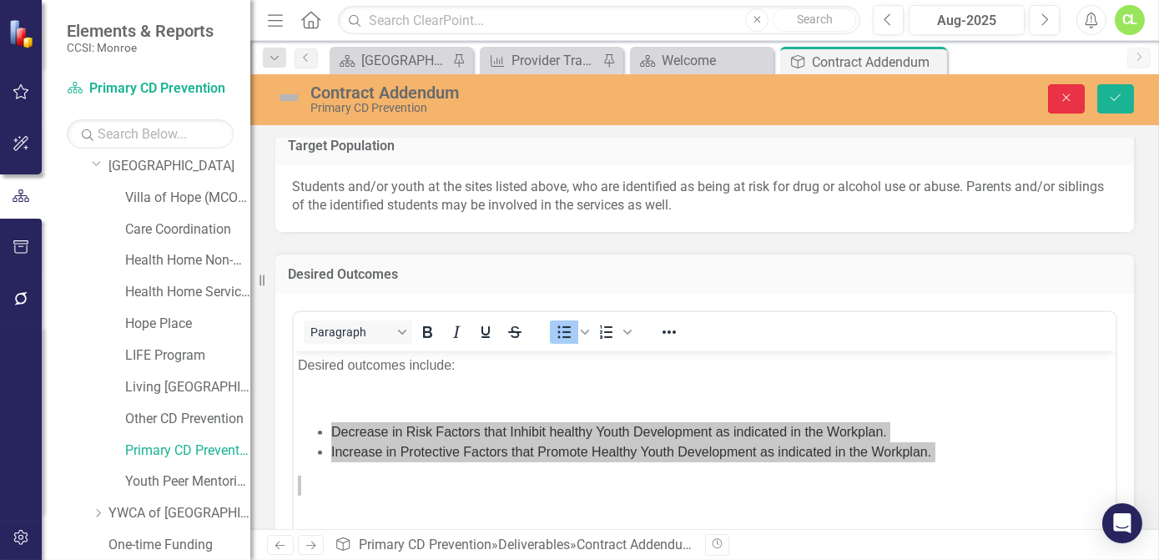
click at [1061, 97] on icon "Close" at bounding box center [1065, 98] width 15 height 12
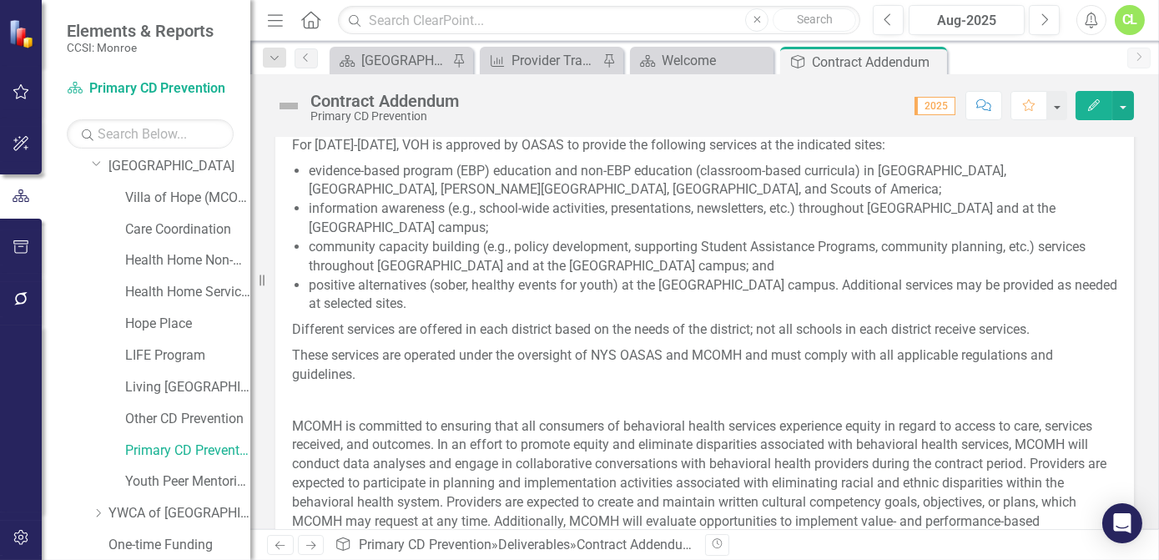
scroll to position [822, 0]
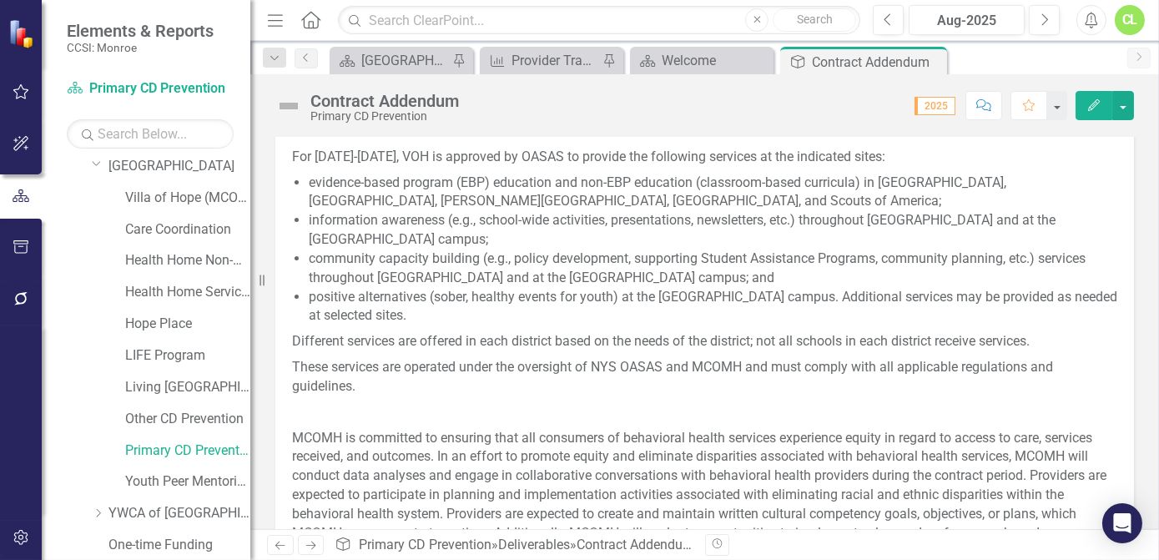
click at [334, 260] on li "community capacity building (e.g., policy development, supporting Student Assis…" at bounding box center [713, 268] width 808 height 38
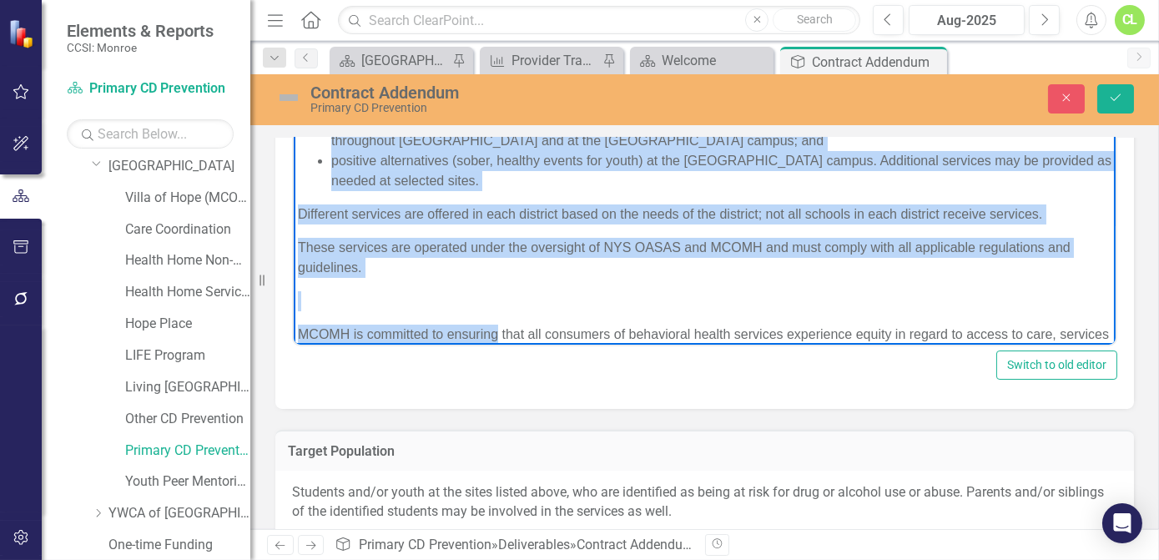
scroll to position [231, 0]
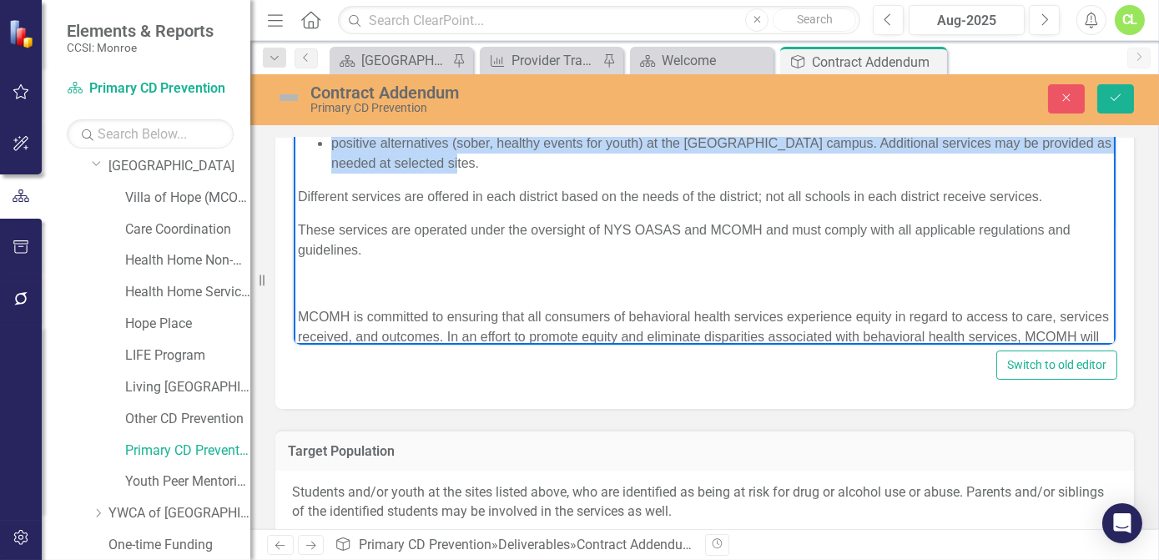
drag, startPoint x: 332, startPoint y: 254, endPoint x: 496, endPoint y: 188, distance: 177.4
click at [496, 173] on ul "evidence-based program (EBP) education and non-EBP education (classroom-based c…" at bounding box center [703, 93] width 813 height 160
copy ul "evidence-based program (EBP) education and non-EBP education (classroom-based c…"
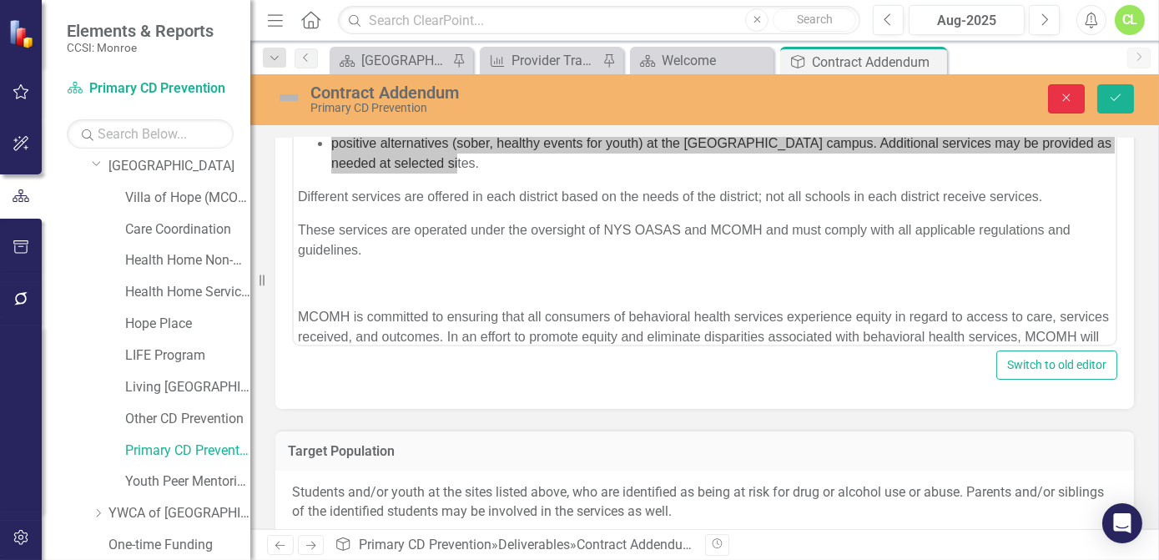
click at [1069, 89] on button "Close" at bounding box center [1066, 98] width 37 height 29
